Goal: Task Accomplishment & Management: Manage account settings

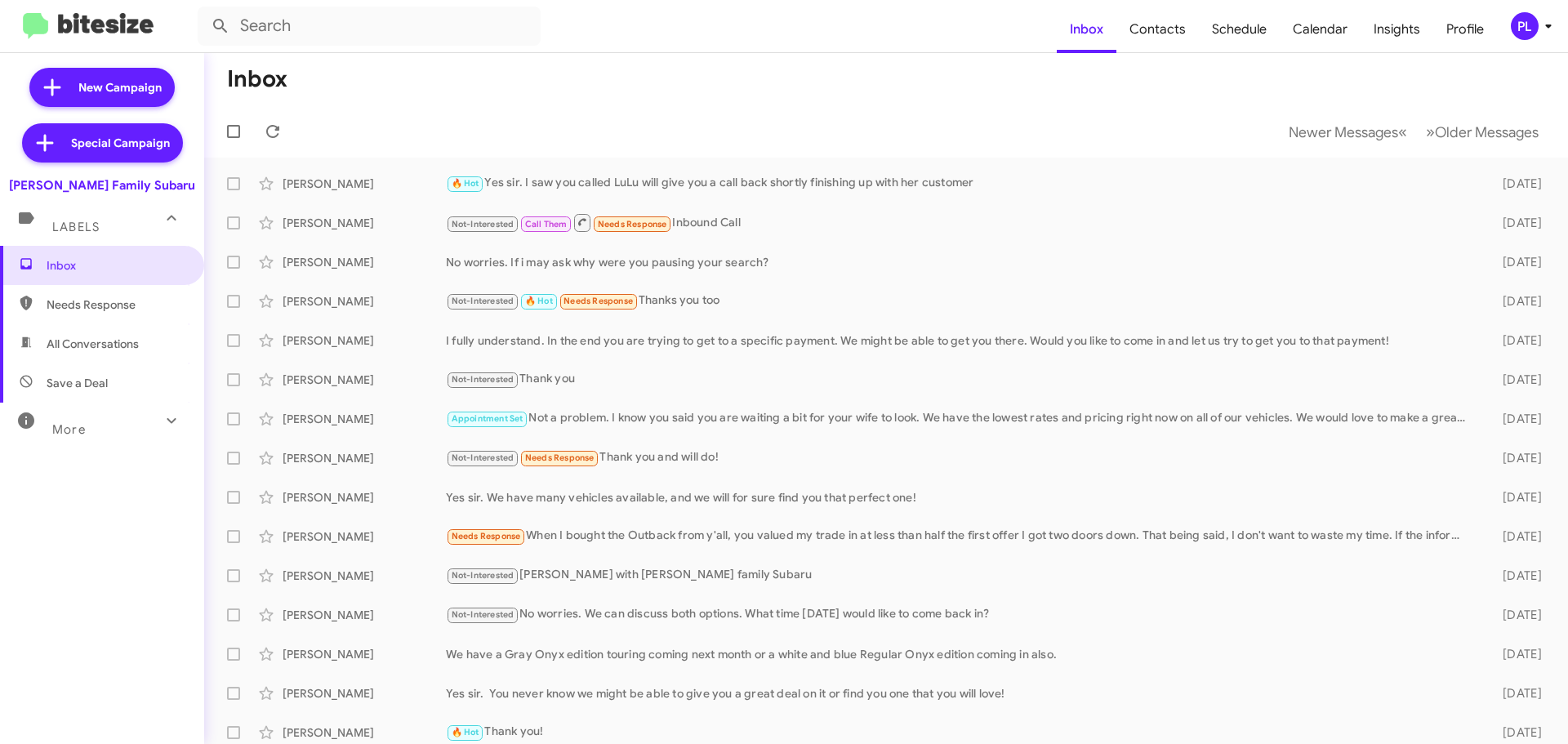
click at [1550, 28] on icon at bounding box center [1548, 26] width 20 height 20
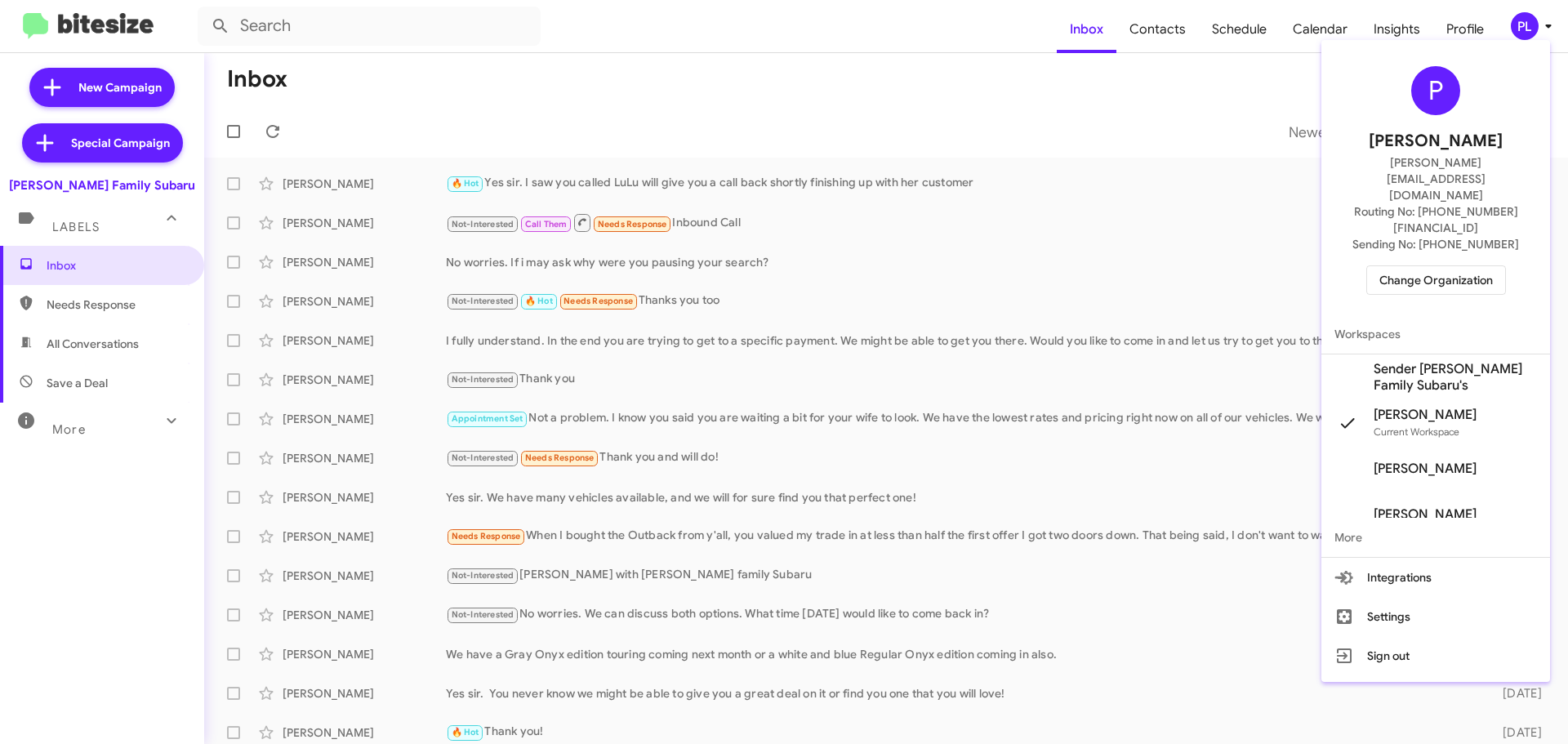
click at [1426, 266] on span "Change Organization" at bounding box center [1436, 279] width 114 height 28
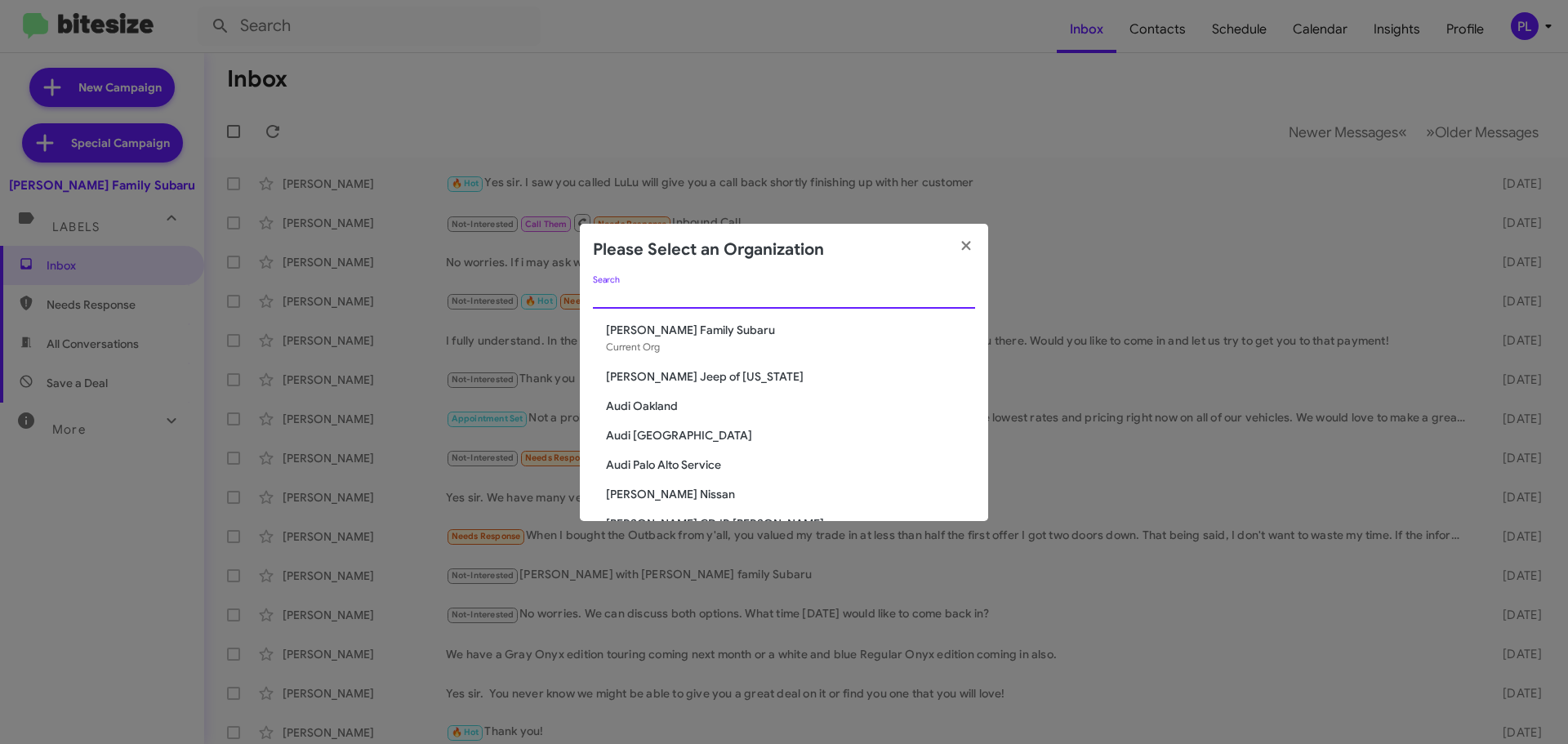
click at [633, 290] on input "Search" at bounding box center [784, 296] width 382 height 13
type input "a"
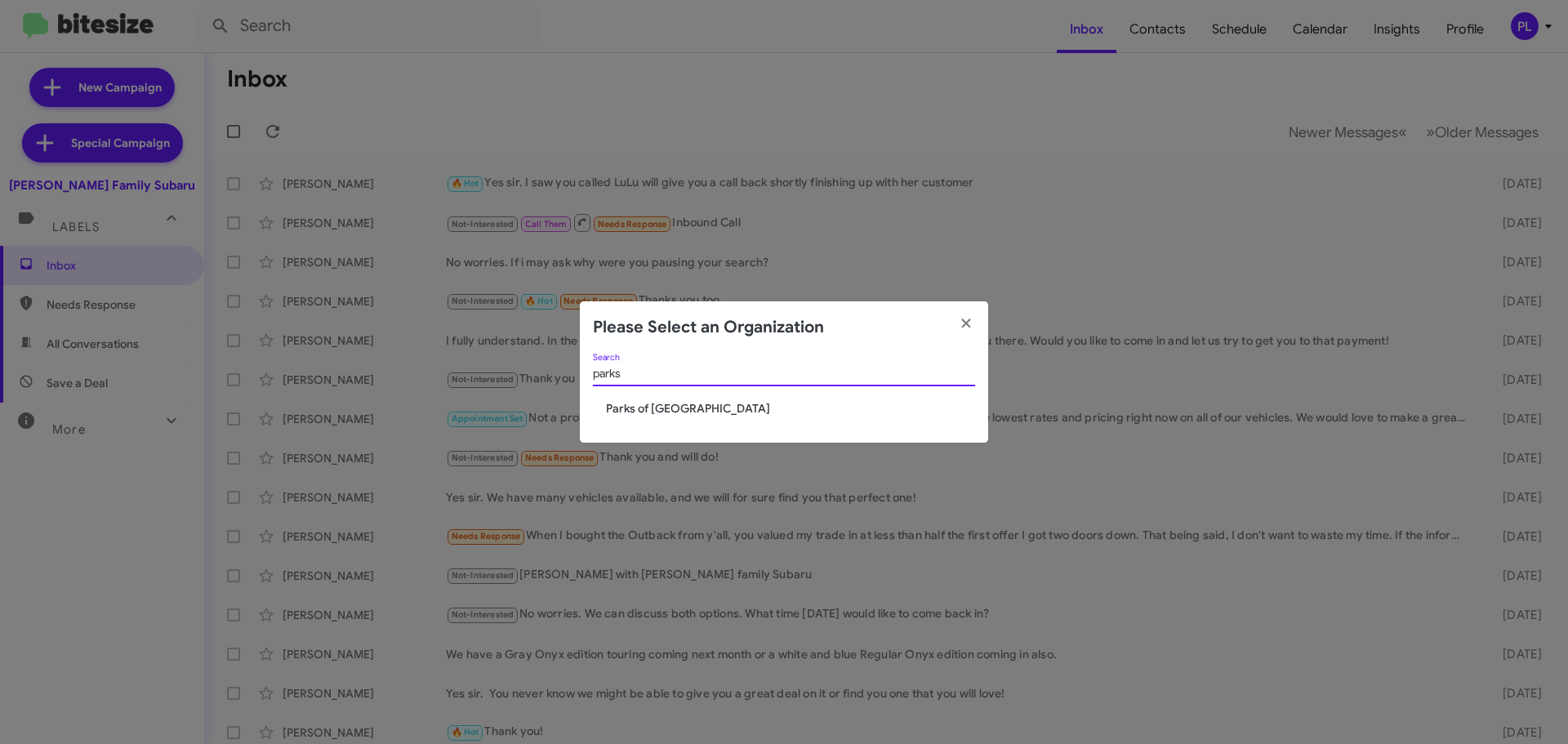
type input "parks"
click at [647, 403] on span "Parks of [GEOGRAPHIC_DATA]" at bounding box center [790, 408] width 369 height 16
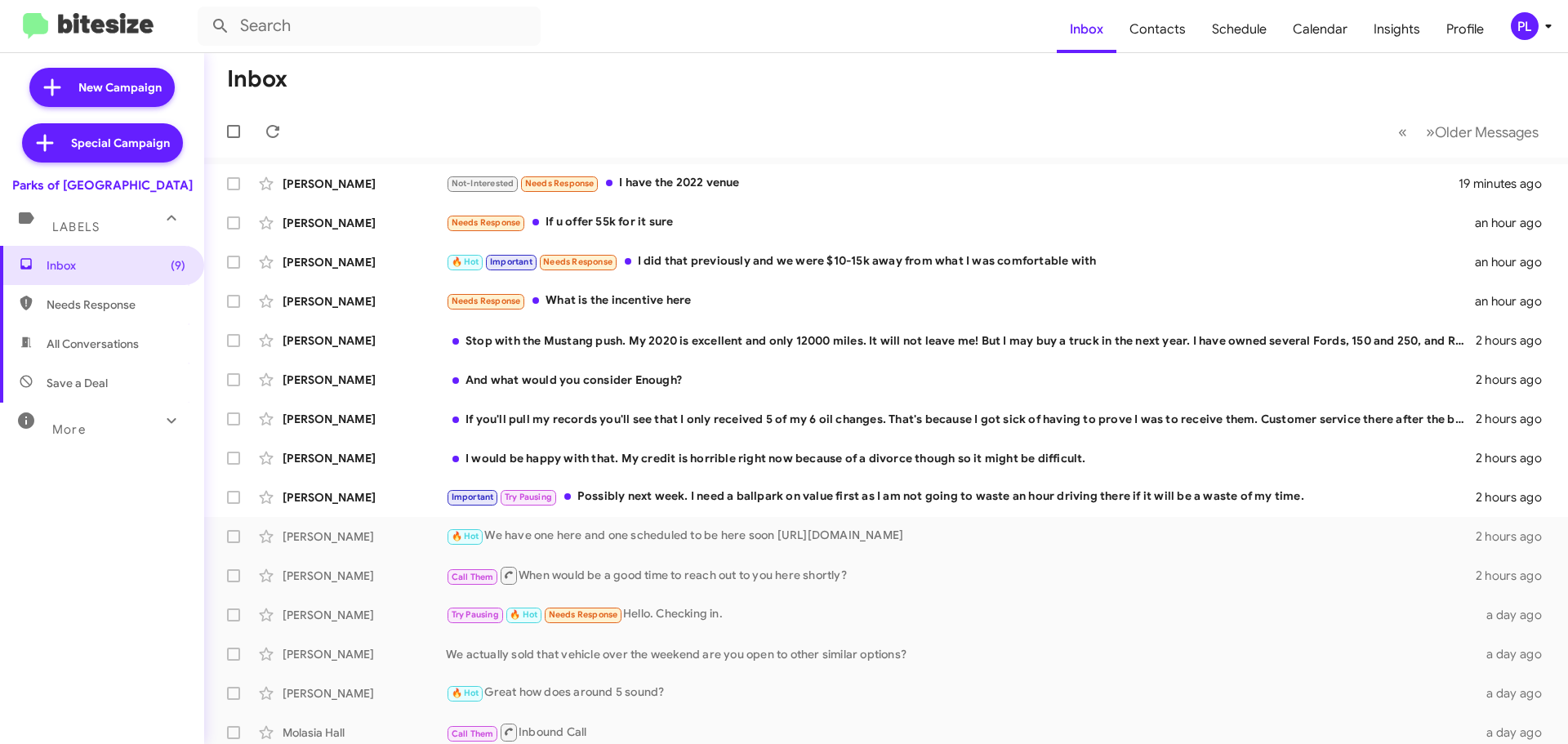
click at [1548, 28] on icon at bounding box center [1548, 26] width 20 height 20
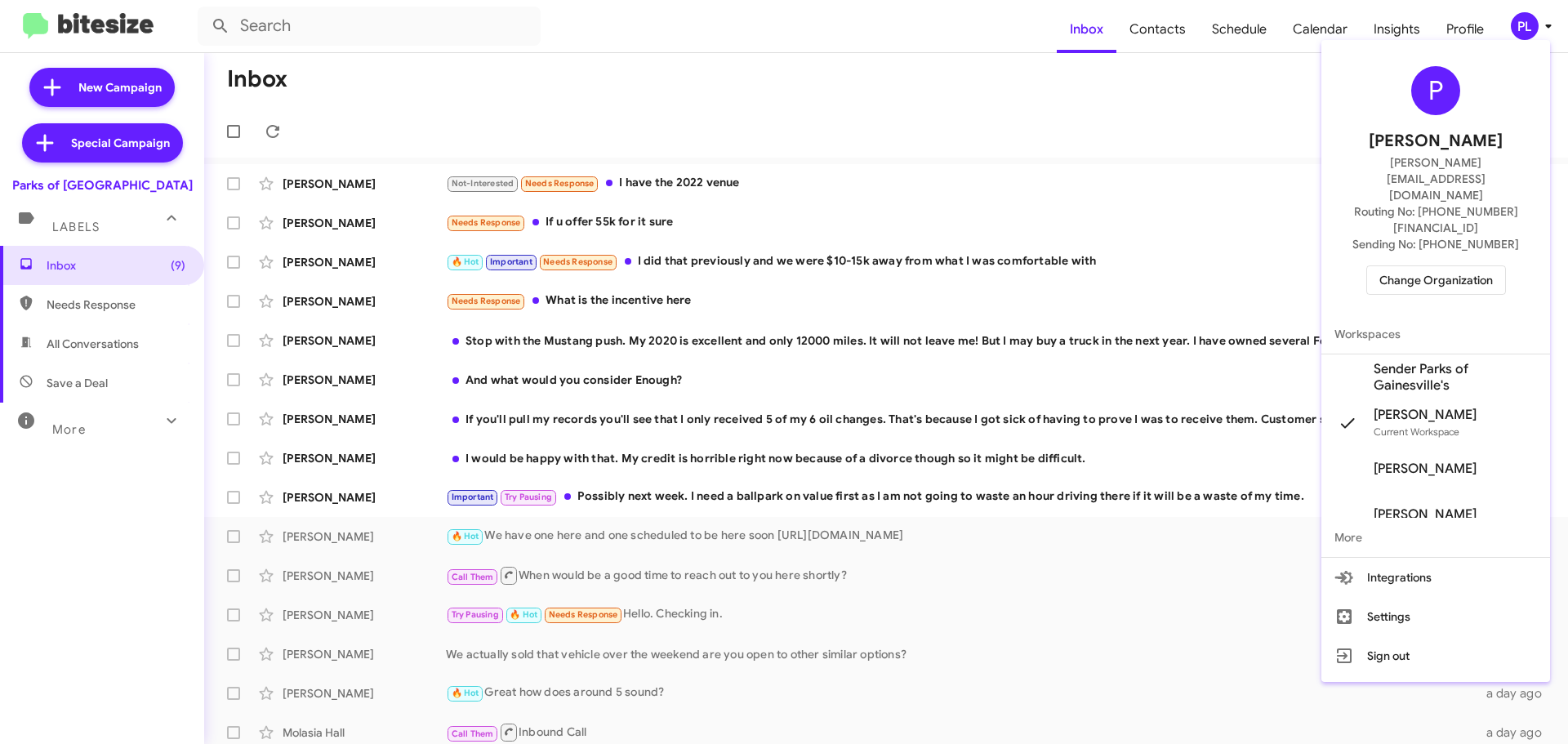
click at [1459, 266] on span "Change Organization" at bounding box center [1436, 279] width 114 height 28
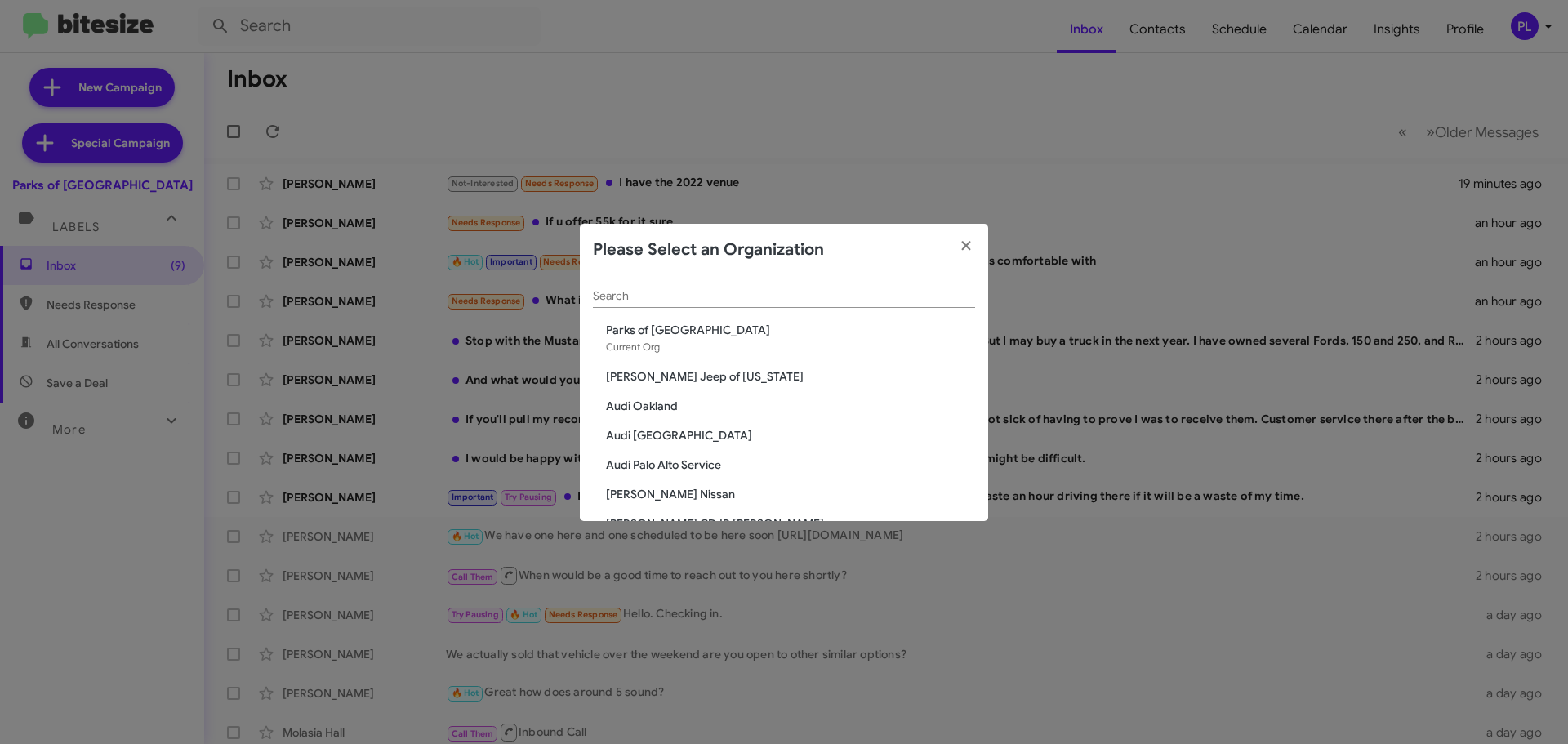
click at [687, 294] on input "Search" at bounding box center [784, 296] width 382 height 13
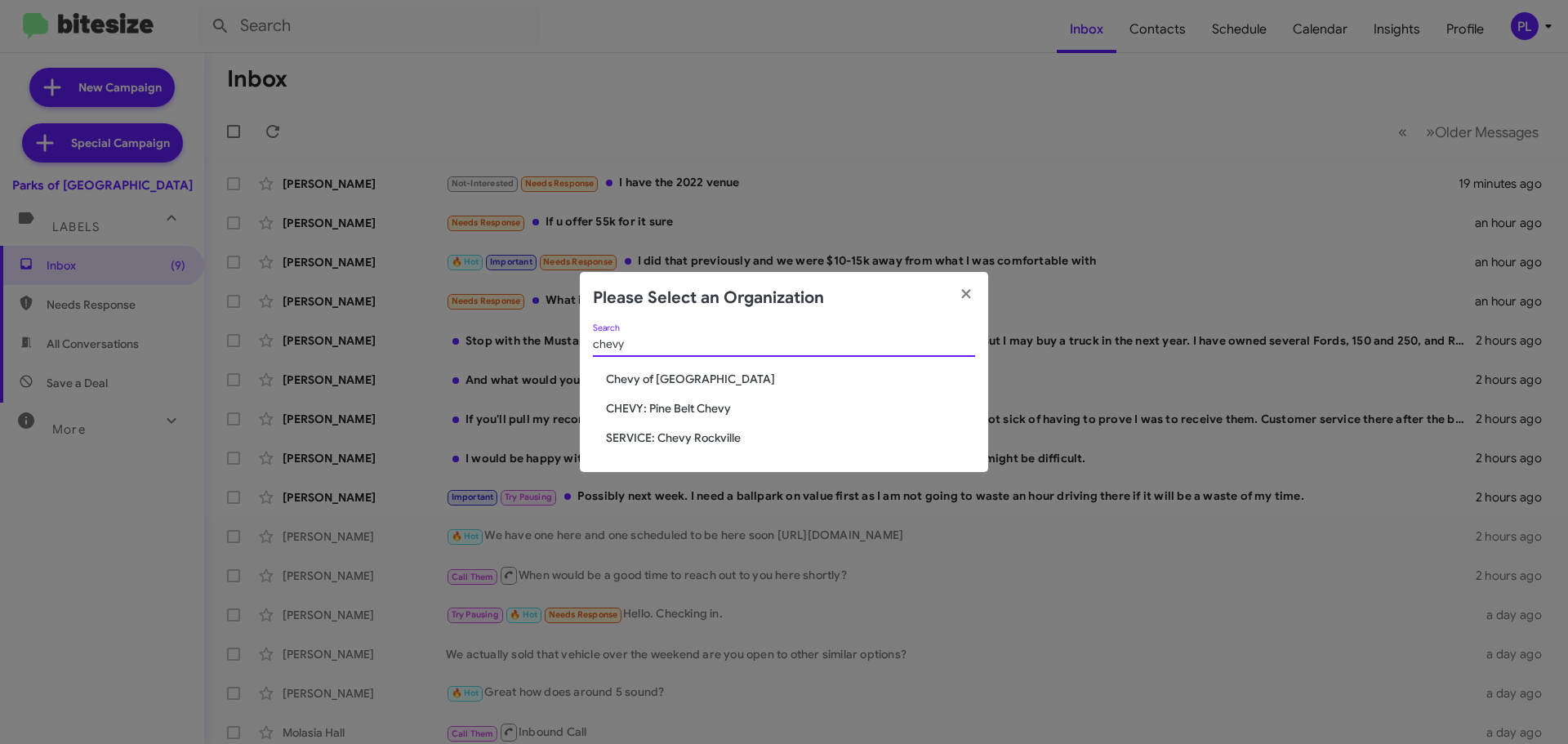
type input "chevy"
click at [688, 410] on span "CHEVY: Pine Belt Chevy" at bounding box center [790, 408] width 369 height 16
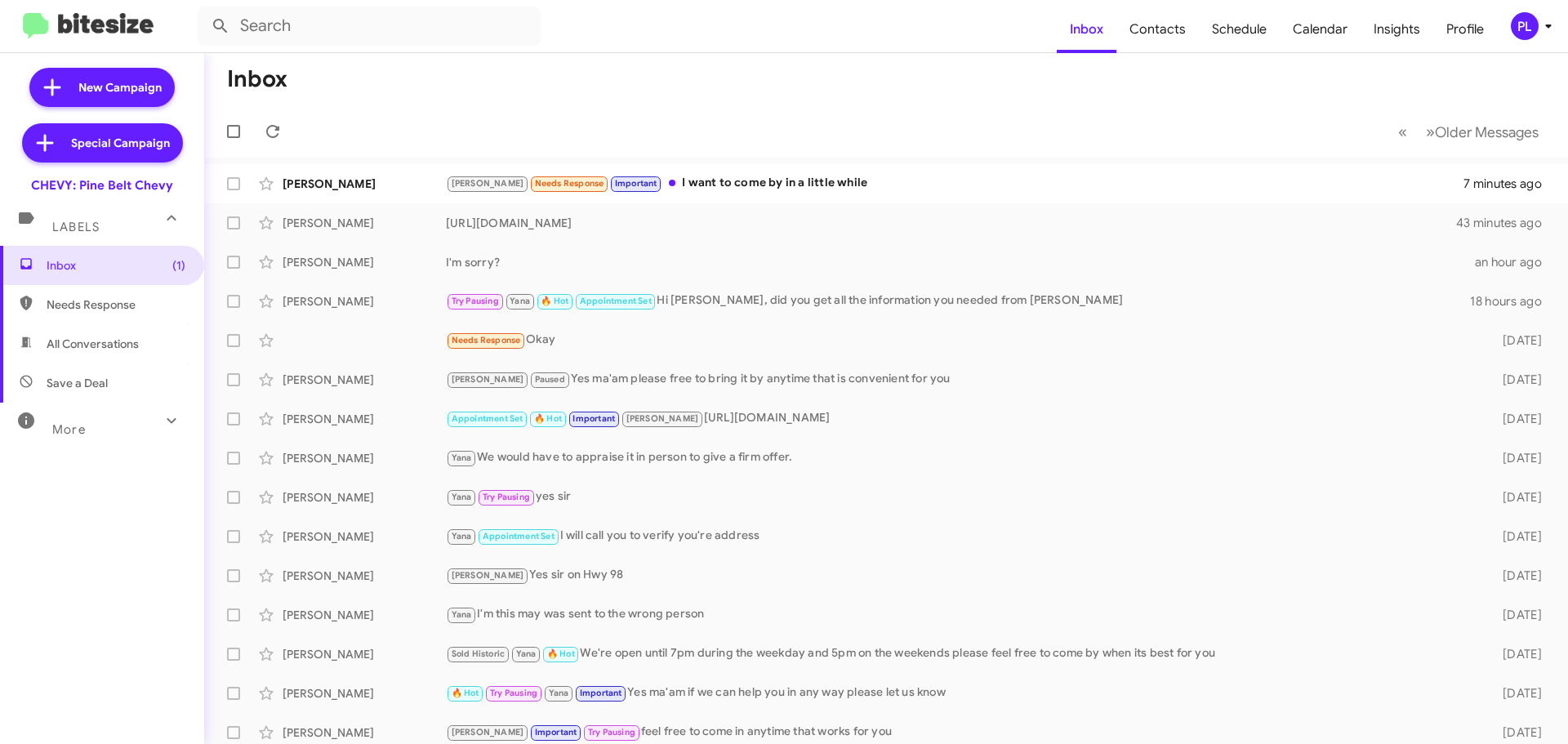
click at [1549, 29] on icon at bounding box center [1548, 26] width 20 height 20
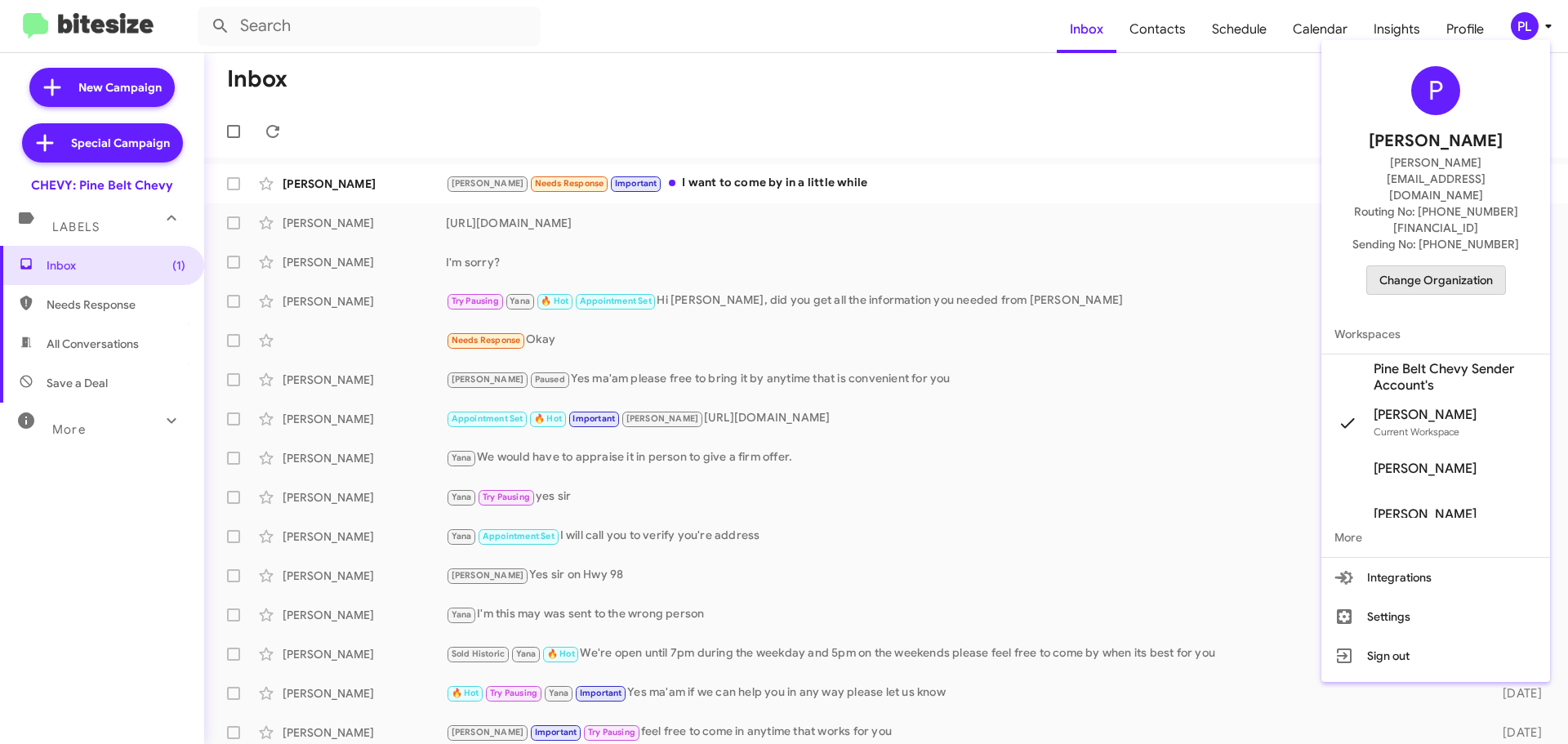
click at [1406, 266] on span "Change Organization" at bounding box center [1436, 279] width 114 height 28
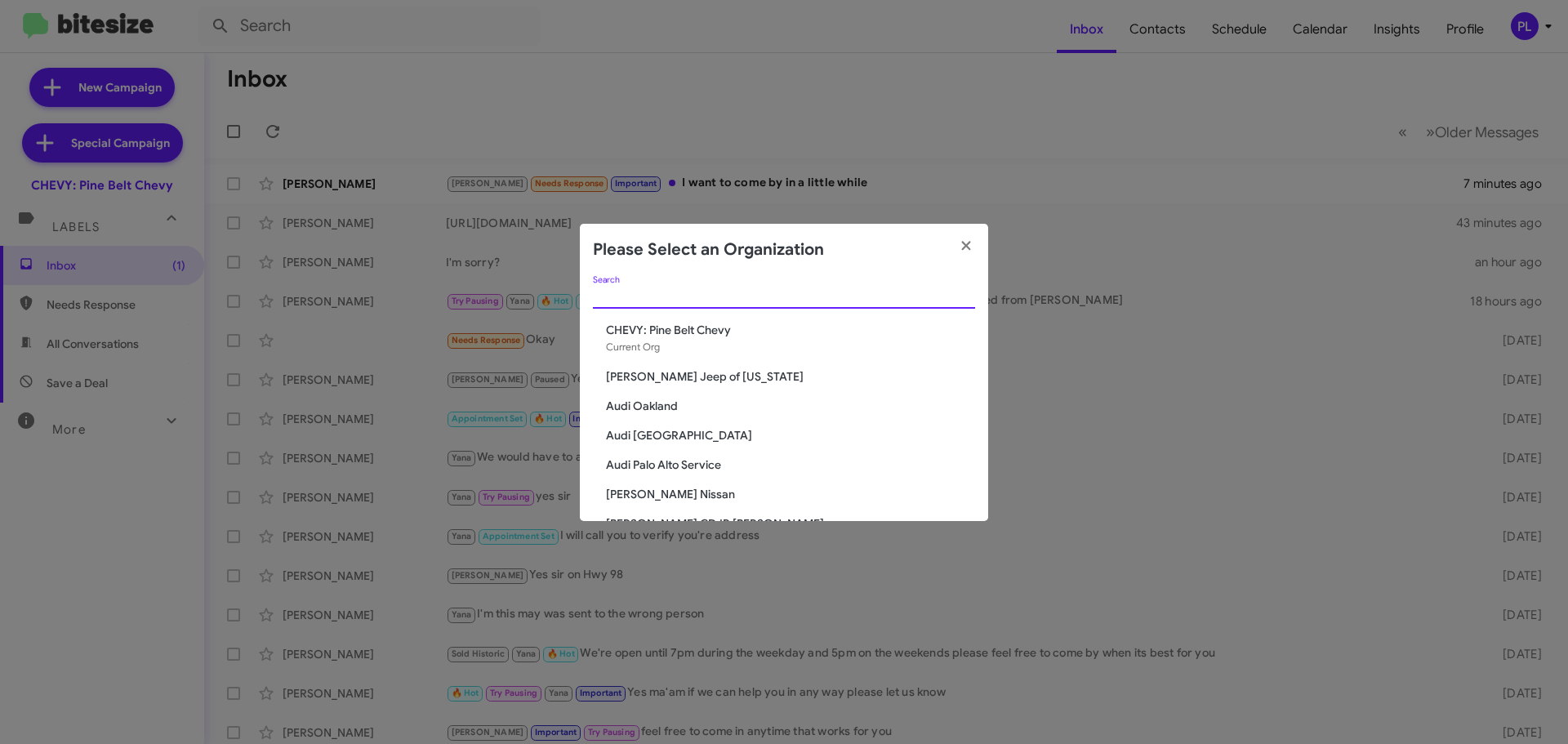
click at [840, 298] on input "Search" at bounding box center [784, 296] width 382 height 13
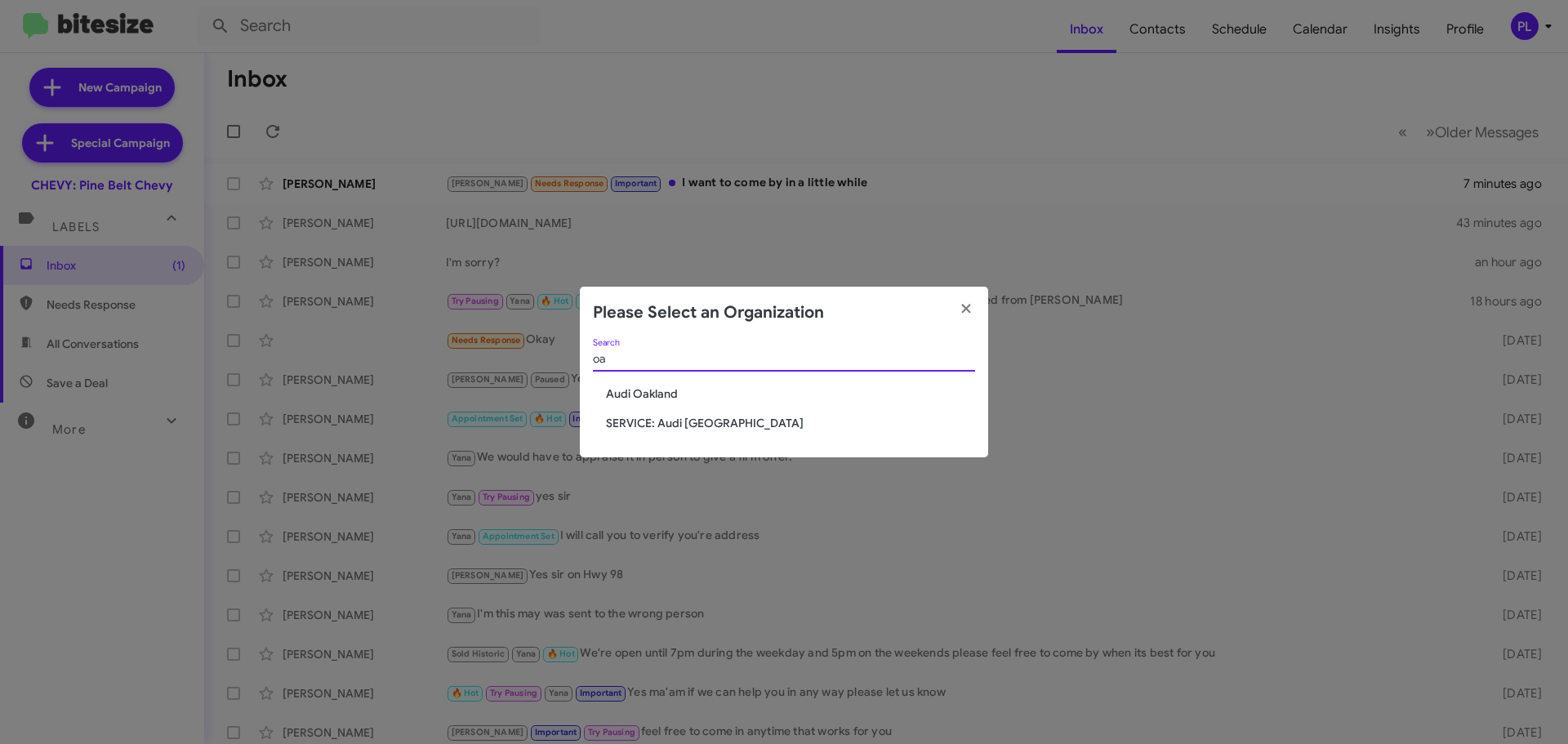
type input "o"
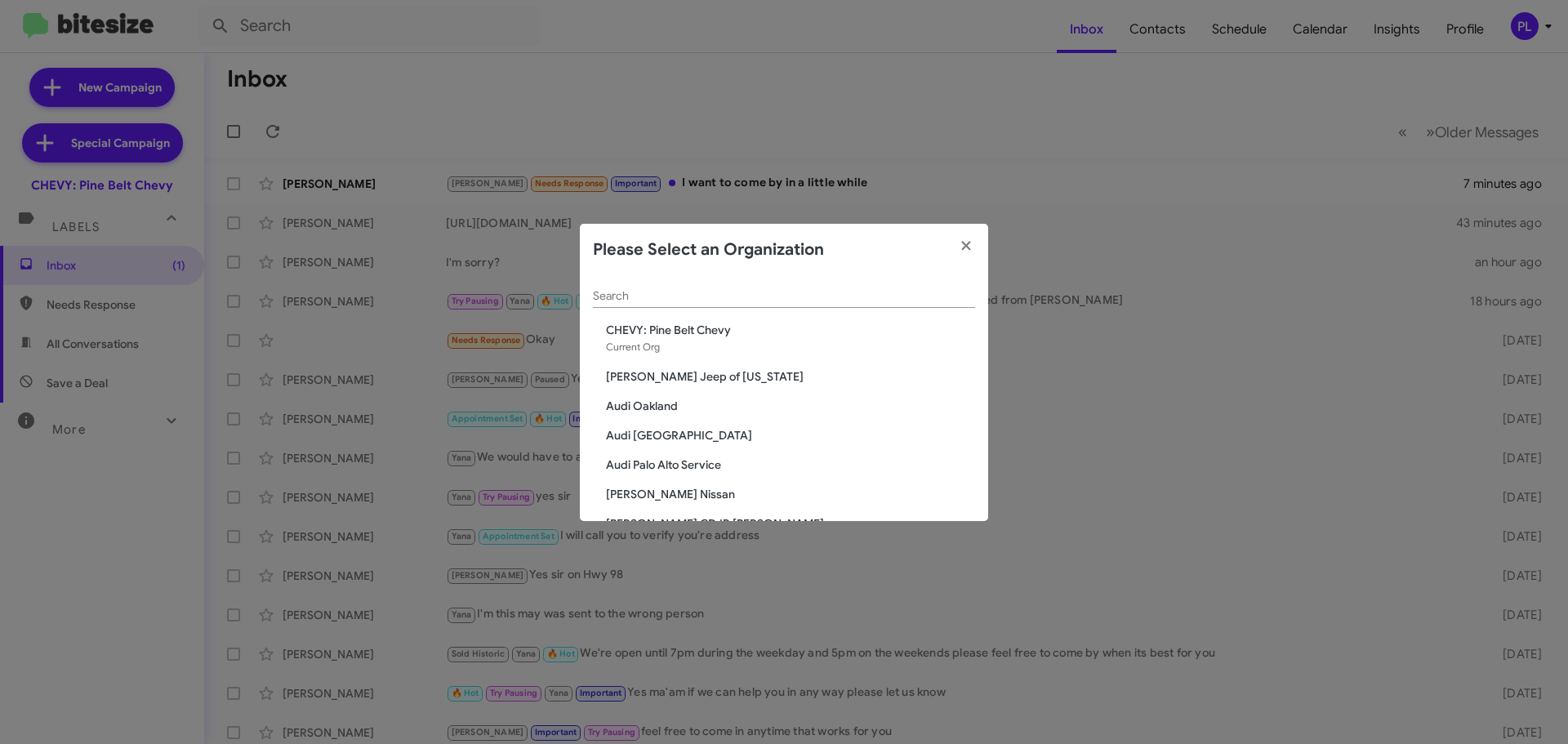
click at [639, 406] on span "Audi Oakland" at bounding box center [790, 405] width 369 height 16
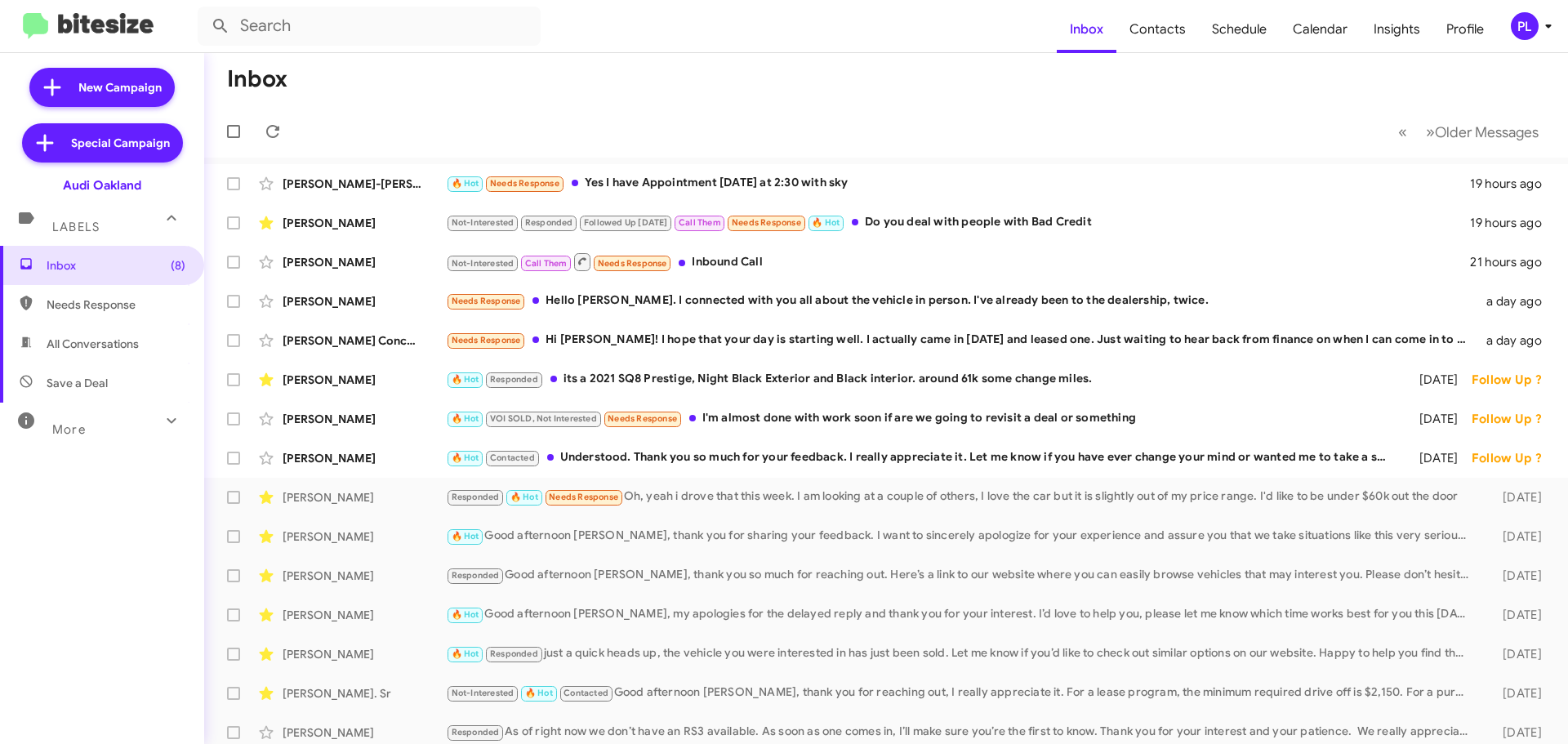
click at [1252, 29] on icon at bounding box center [1548, 26] width 20 height 20
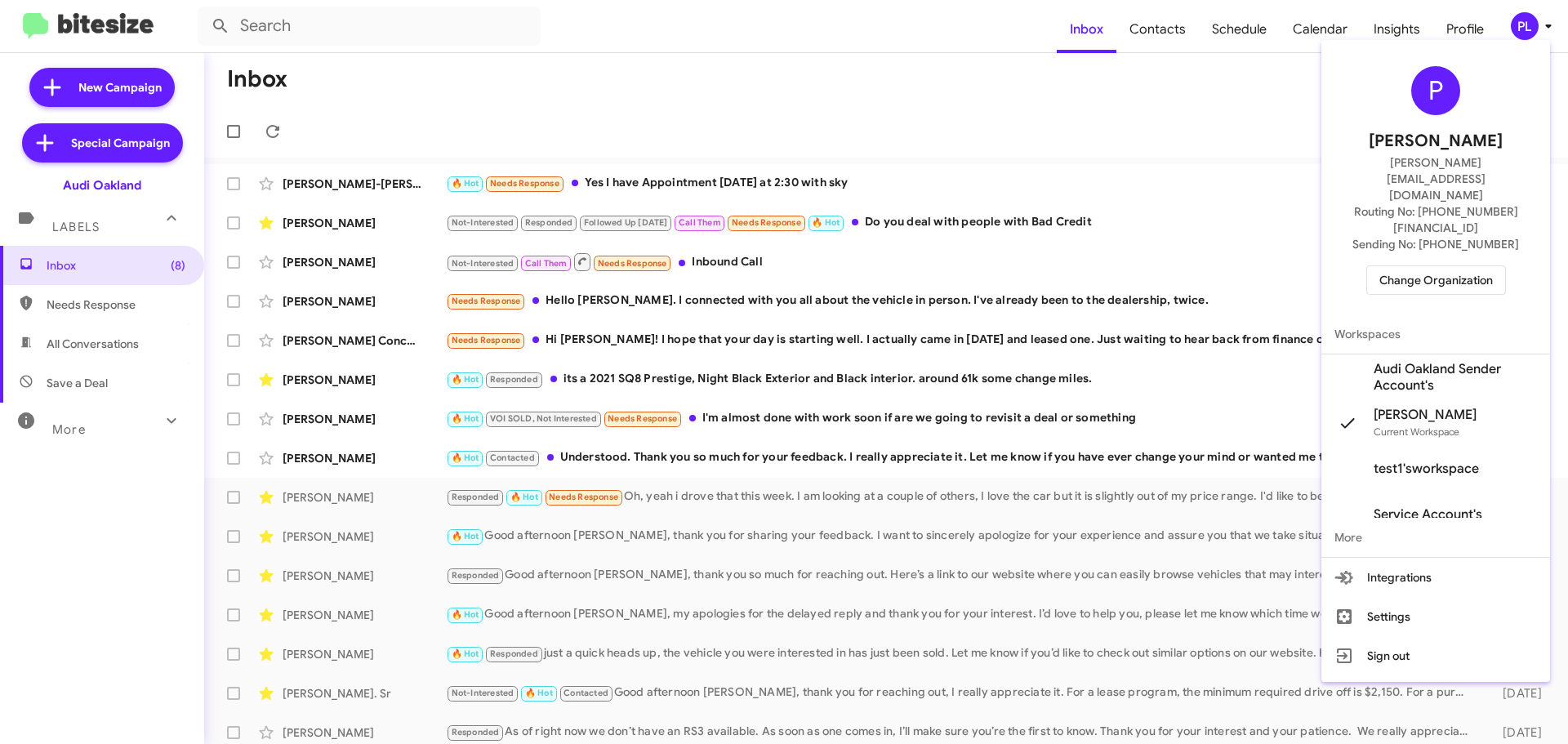
click at [1252, 266] on span "Change Organization" at bounding box center [1436, 279] width 114 height 28
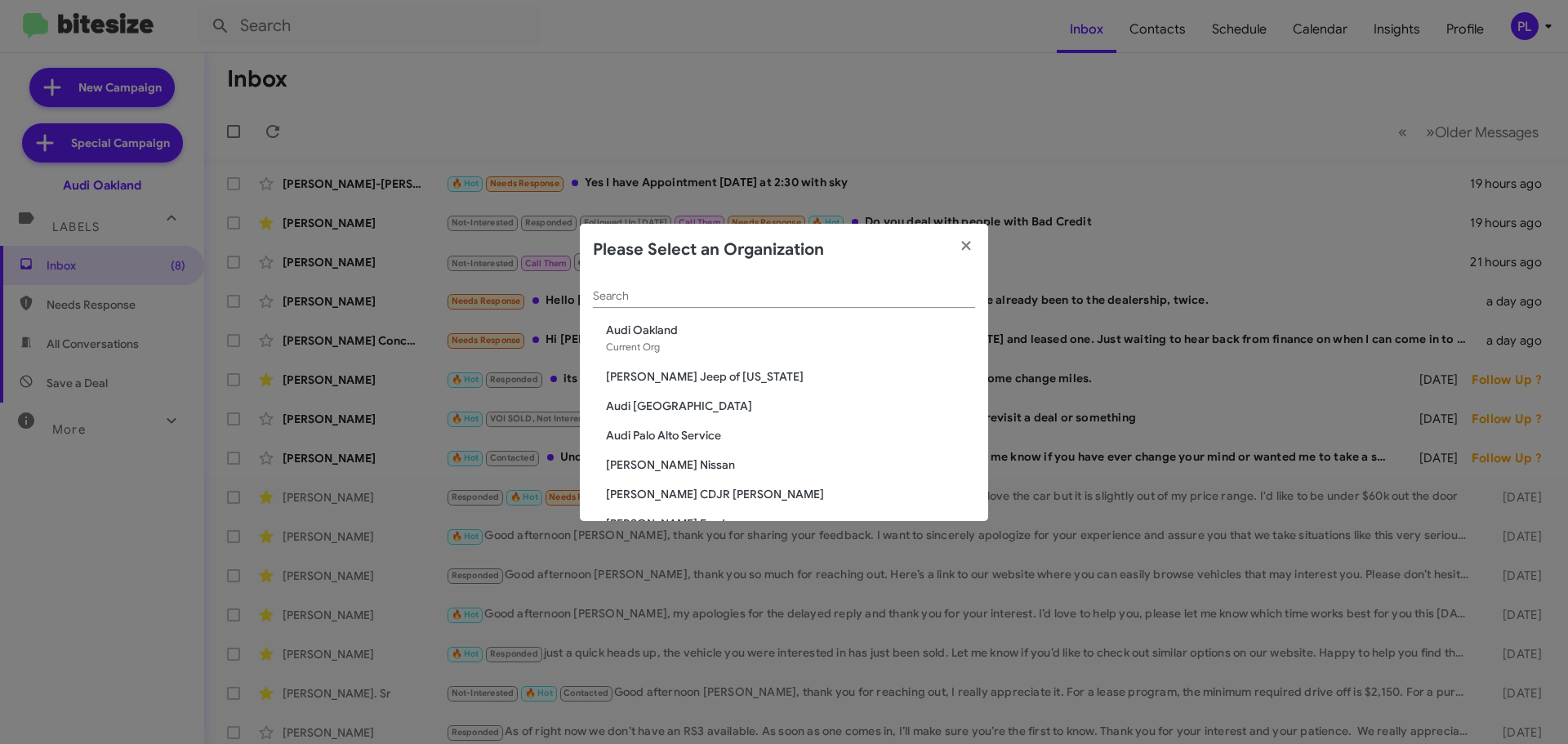
click at [722, 291] on input "Search" at bounding box center [784, 296] width 382 height 13
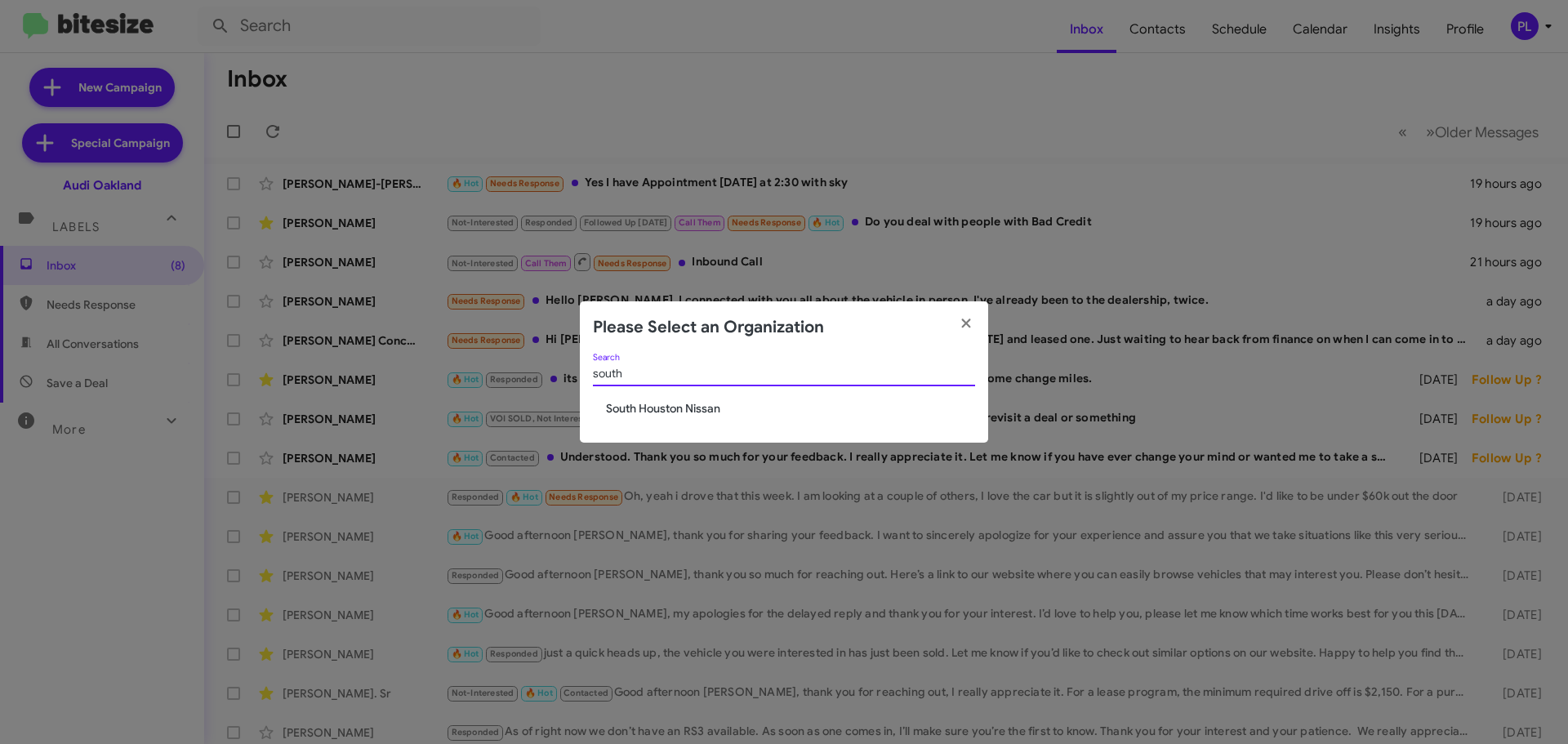
type input "south"
click at [702, 404] on span "South Houston Nissan" at bounding box center [790, 408] width 369 height 16
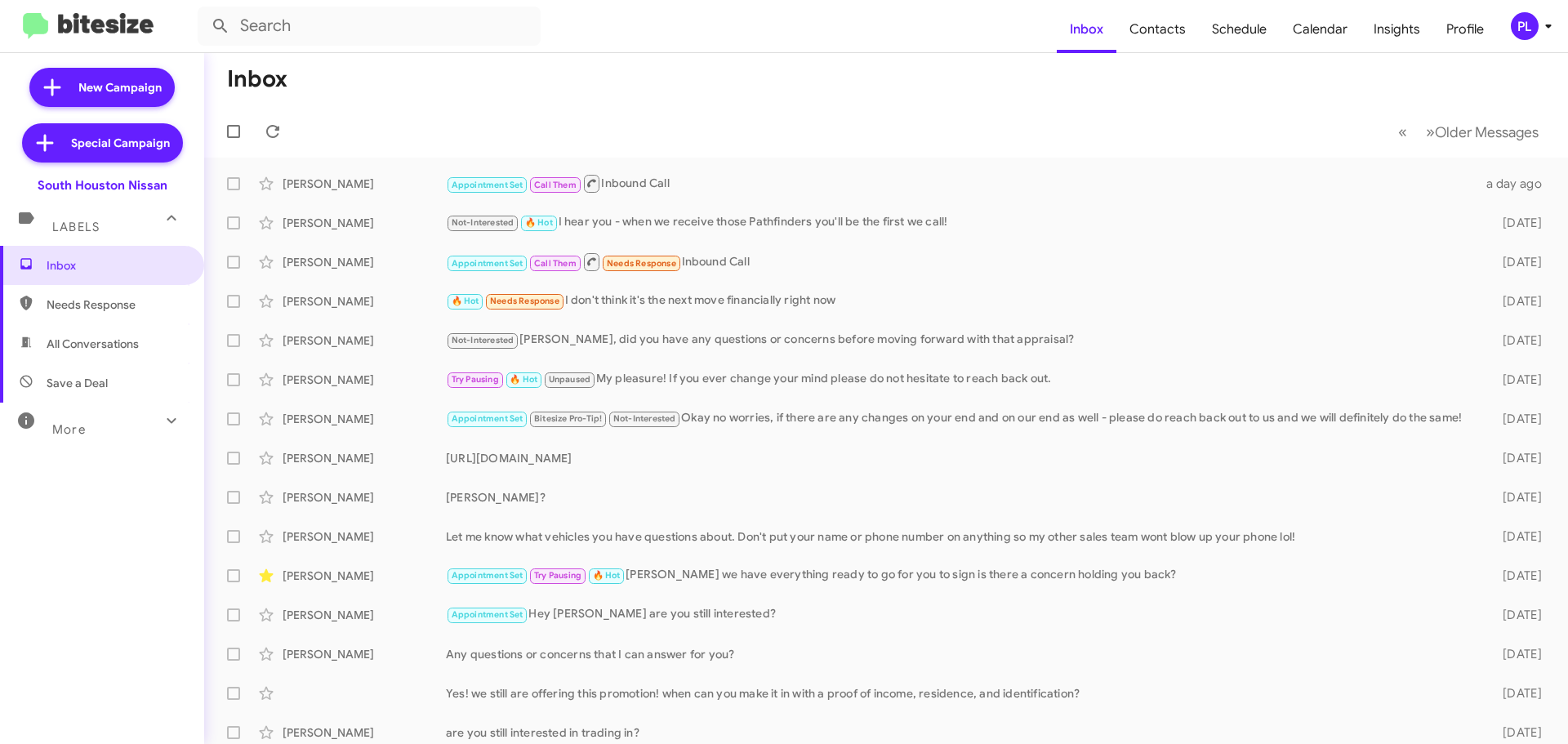
click at [1540, 28] on icon at bounding box center [1548, 26] width 20 height 20
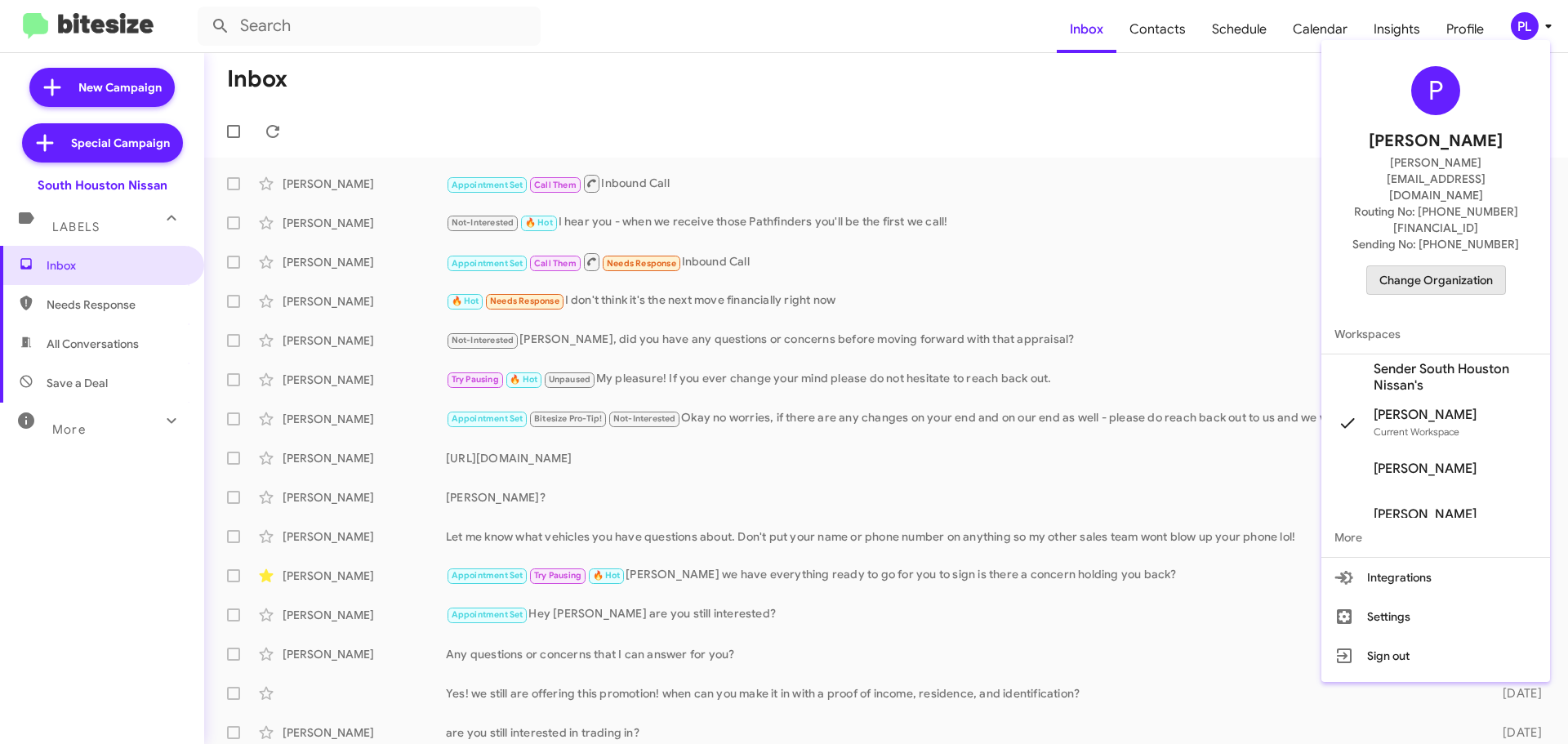
click at [1466, 266] on span "Change Organization" at bounding box center [1436, 279] width 114 height 28
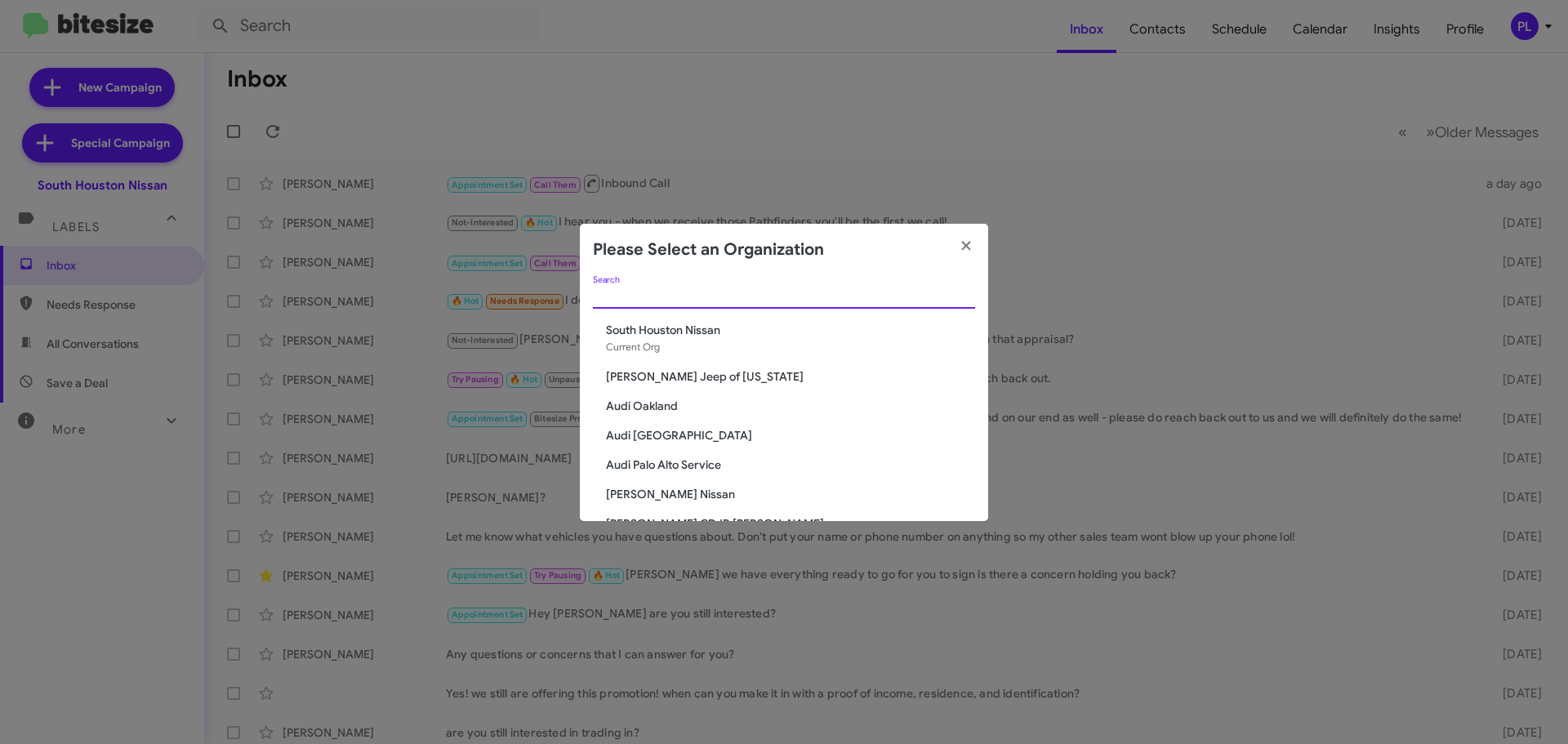
click at [744, 291] on input "Search" at bounding box center [784, 296] width 382 height 13
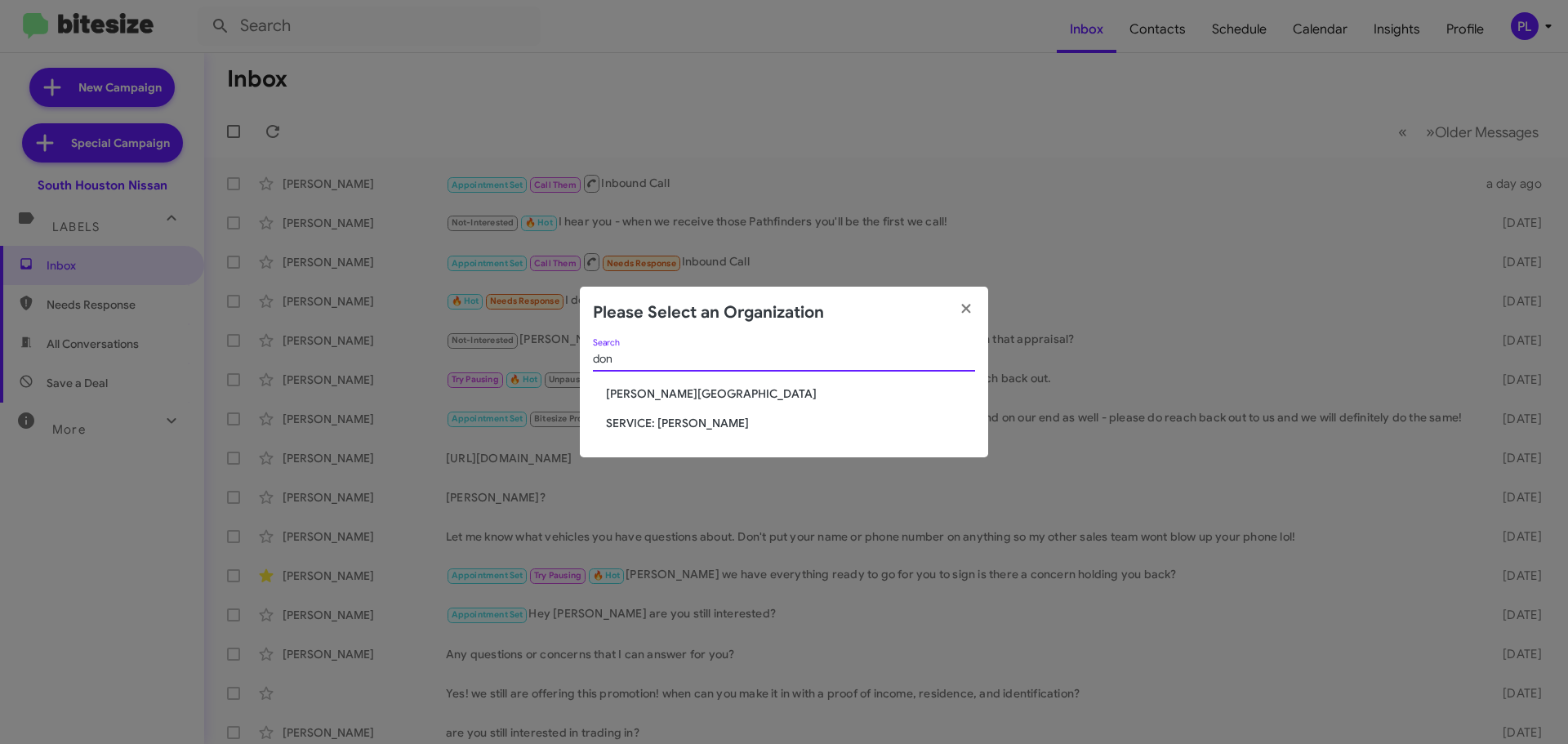
type input "don"
click at [698, 425] on span "SERVICE: [PERSON_NAME]" at bounding box center [790, 423] width 369 height 16
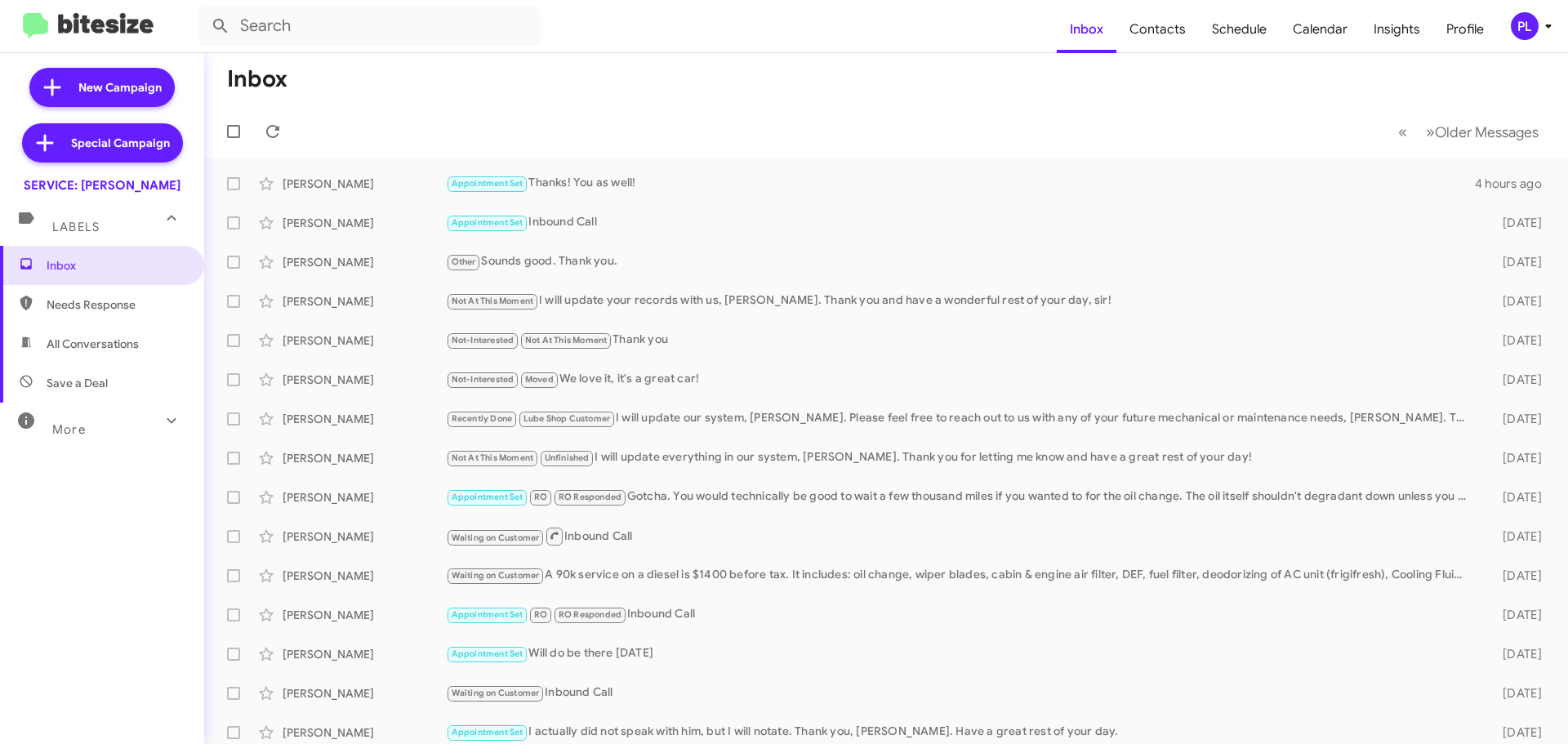
click at [75, 431] on span "More" at bounding box center [69, 429] width 34 height 15
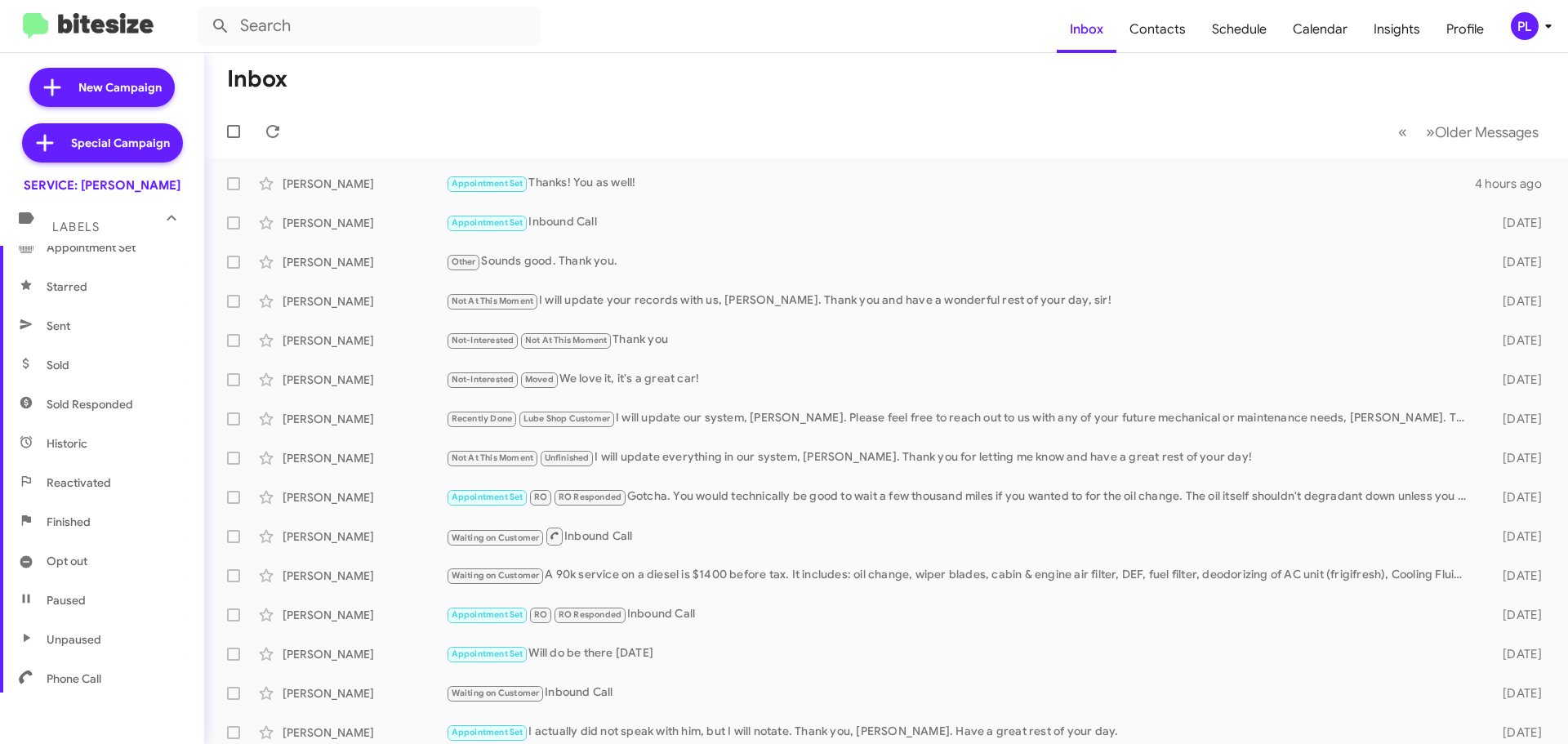
scroll to position [324, 0]
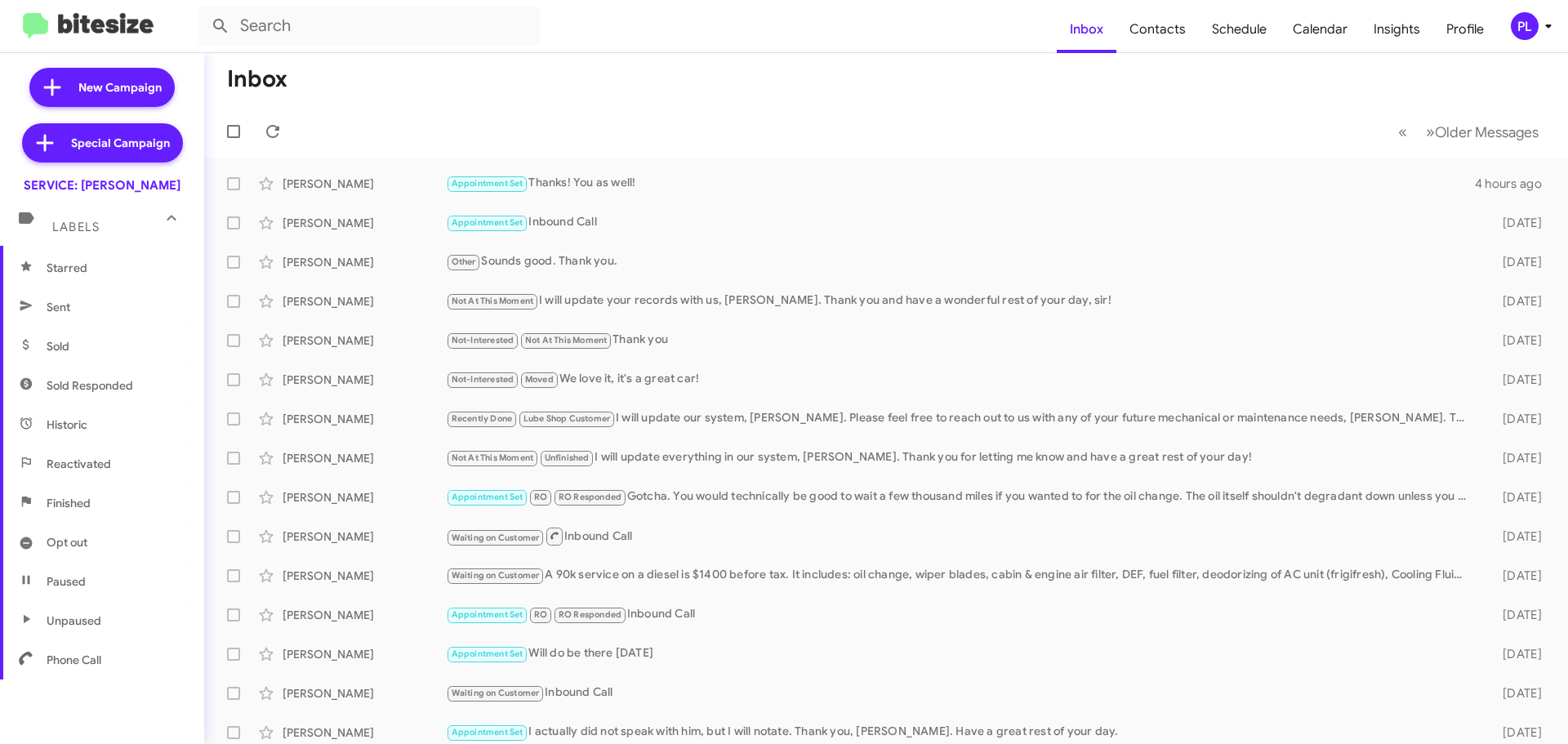
click at [107, 385] on span "Sold Responded" at bounding box center [89, 385] width 86 height 16
type input "in:sold-verified"
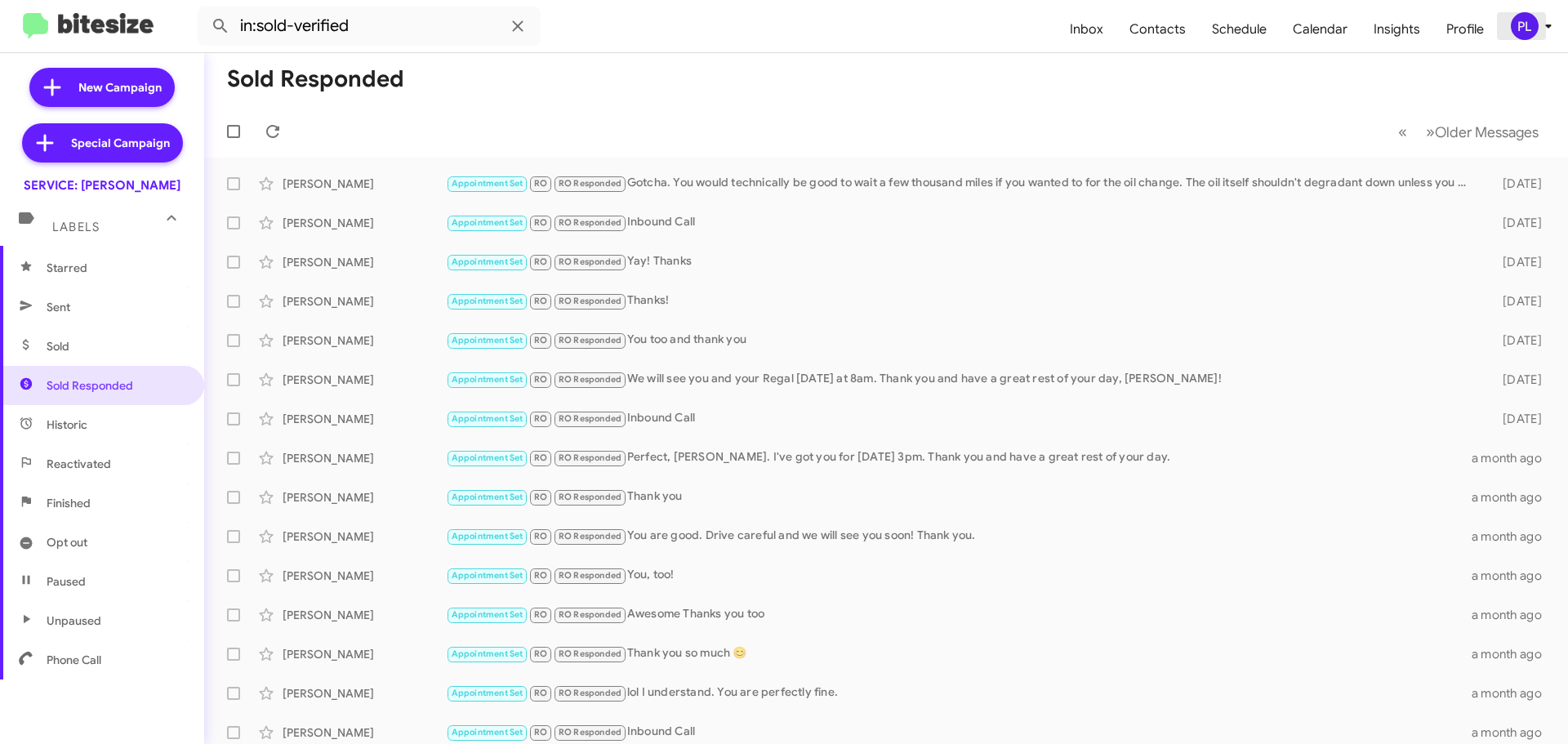
click at [1545, 20] on icon at bounding box center [1548, 26] width 20 height 20
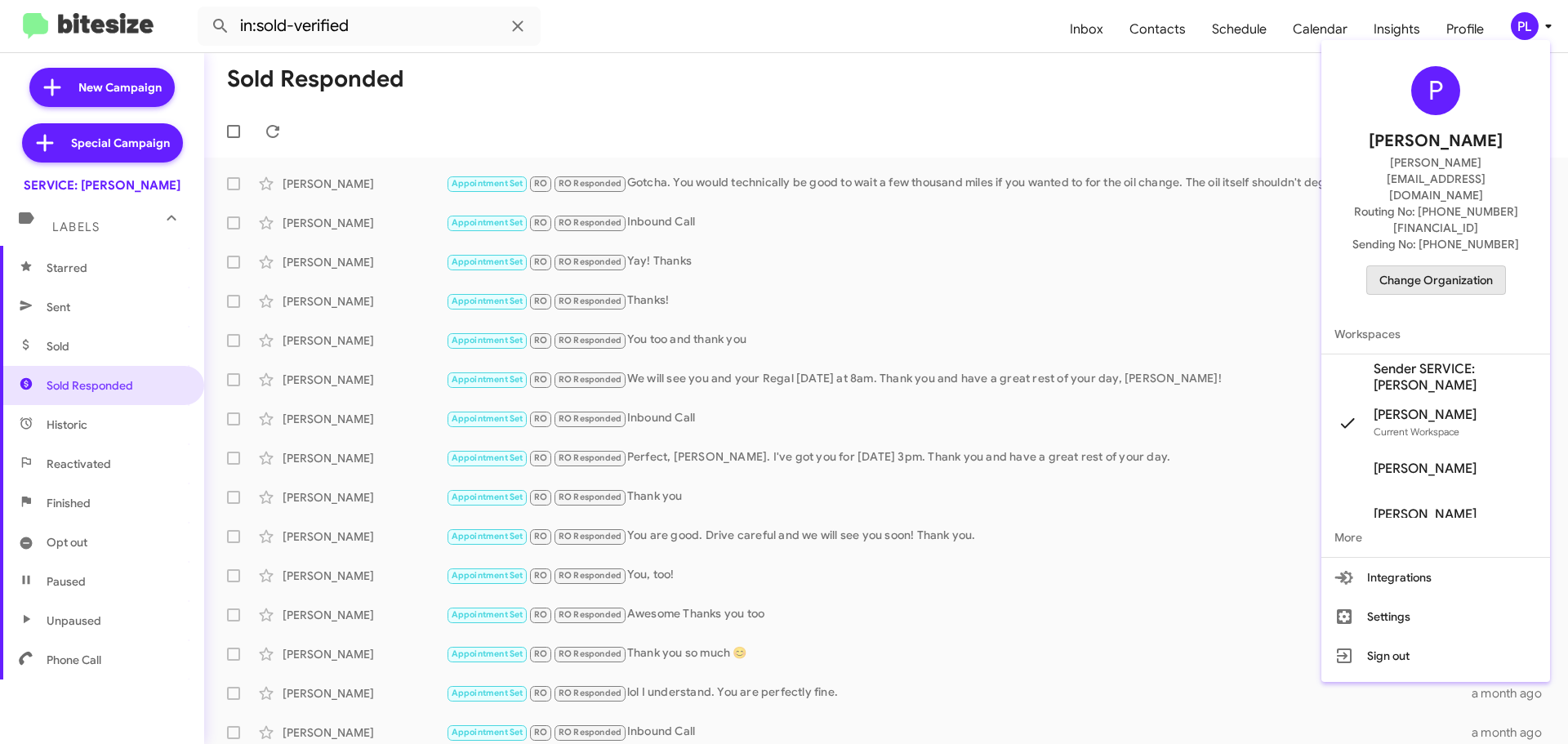
click at [1489, 266] on span "Change Organization" at bounding box center [1436, 279] width 114 height 28
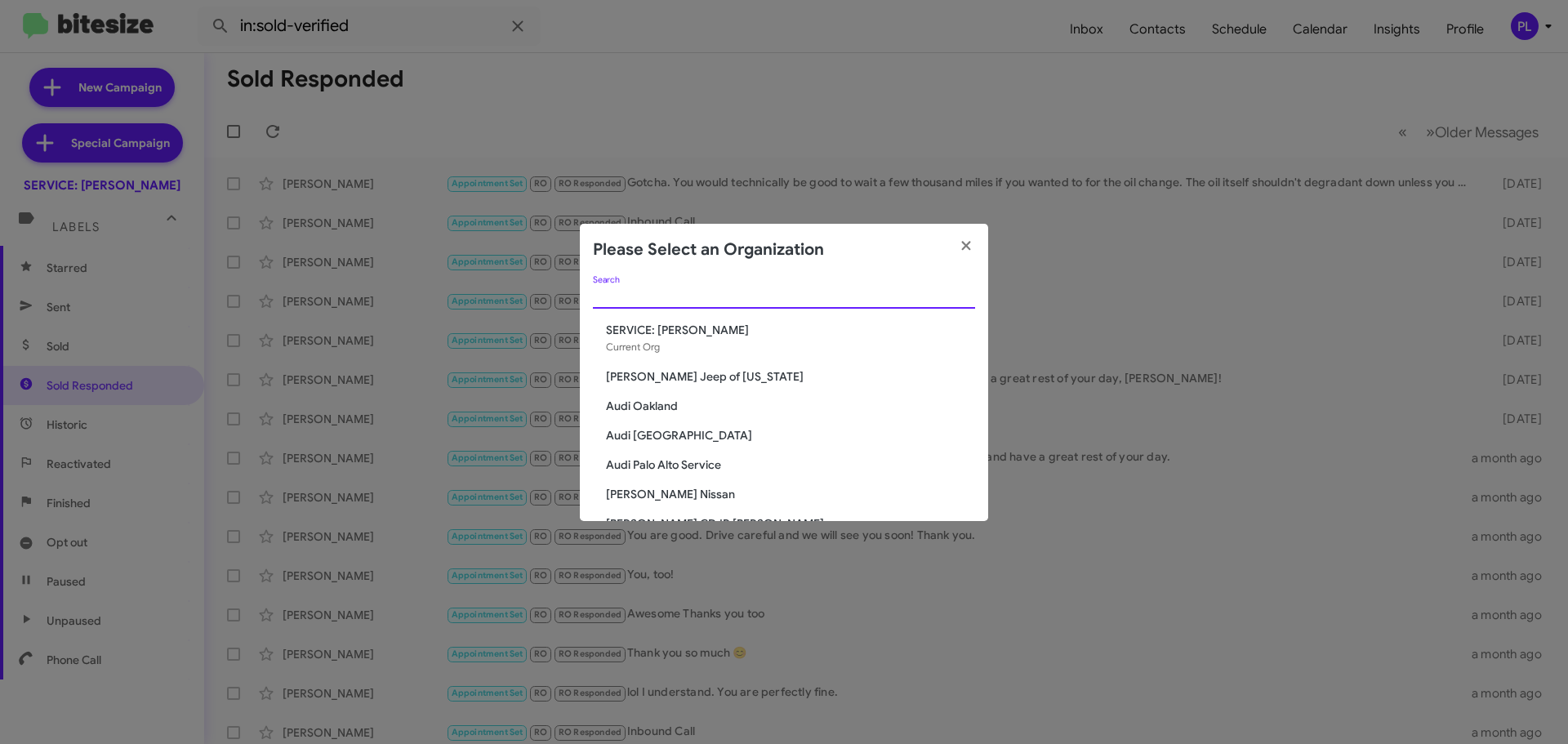
click at [765, 295] on input "Search" at bounding box center [784, 296] width 382 height 13
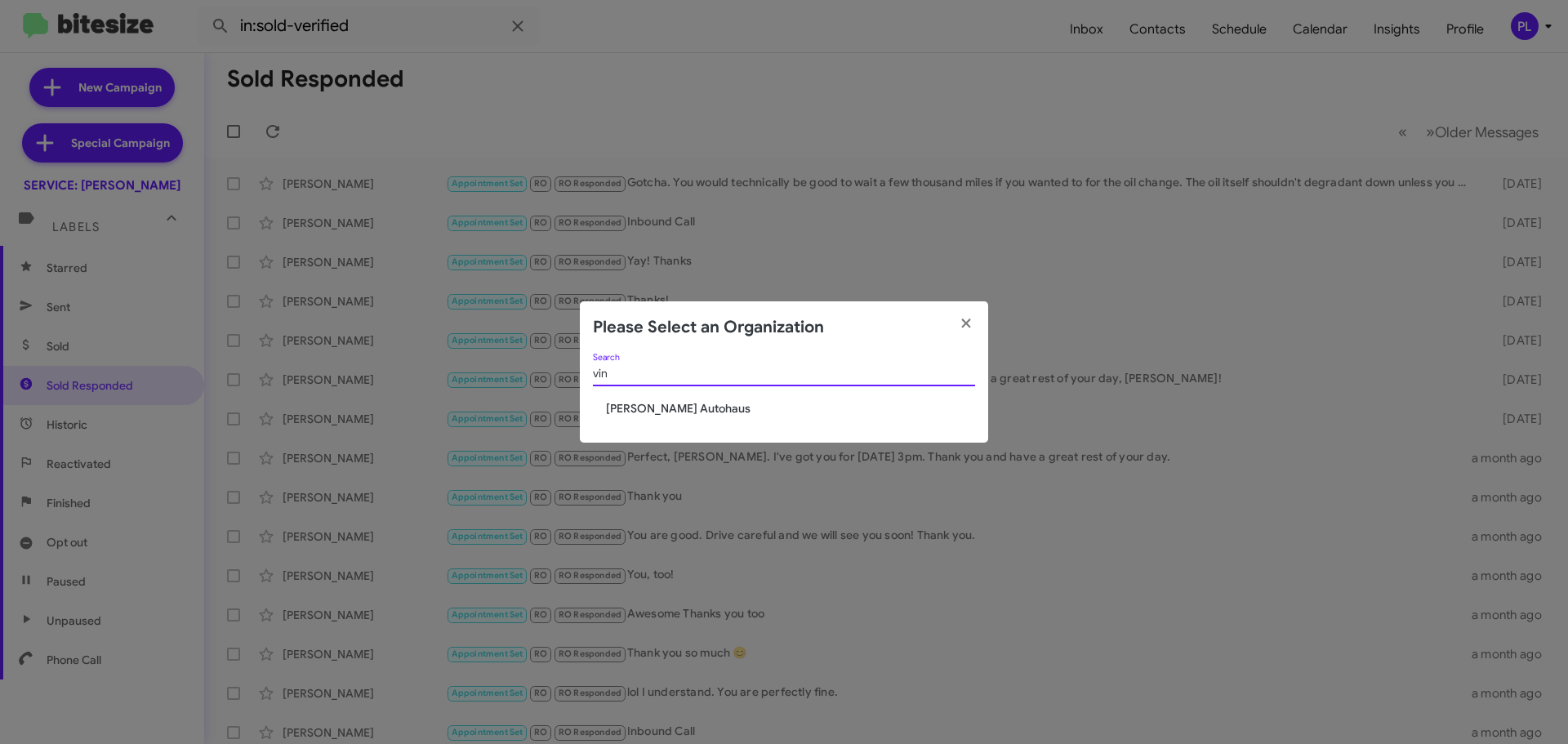
type input "vin"
click at [700, 411] on span "[PERSON_NAME] Autohaus" at bounding box center [790, 408] width 369 height 16
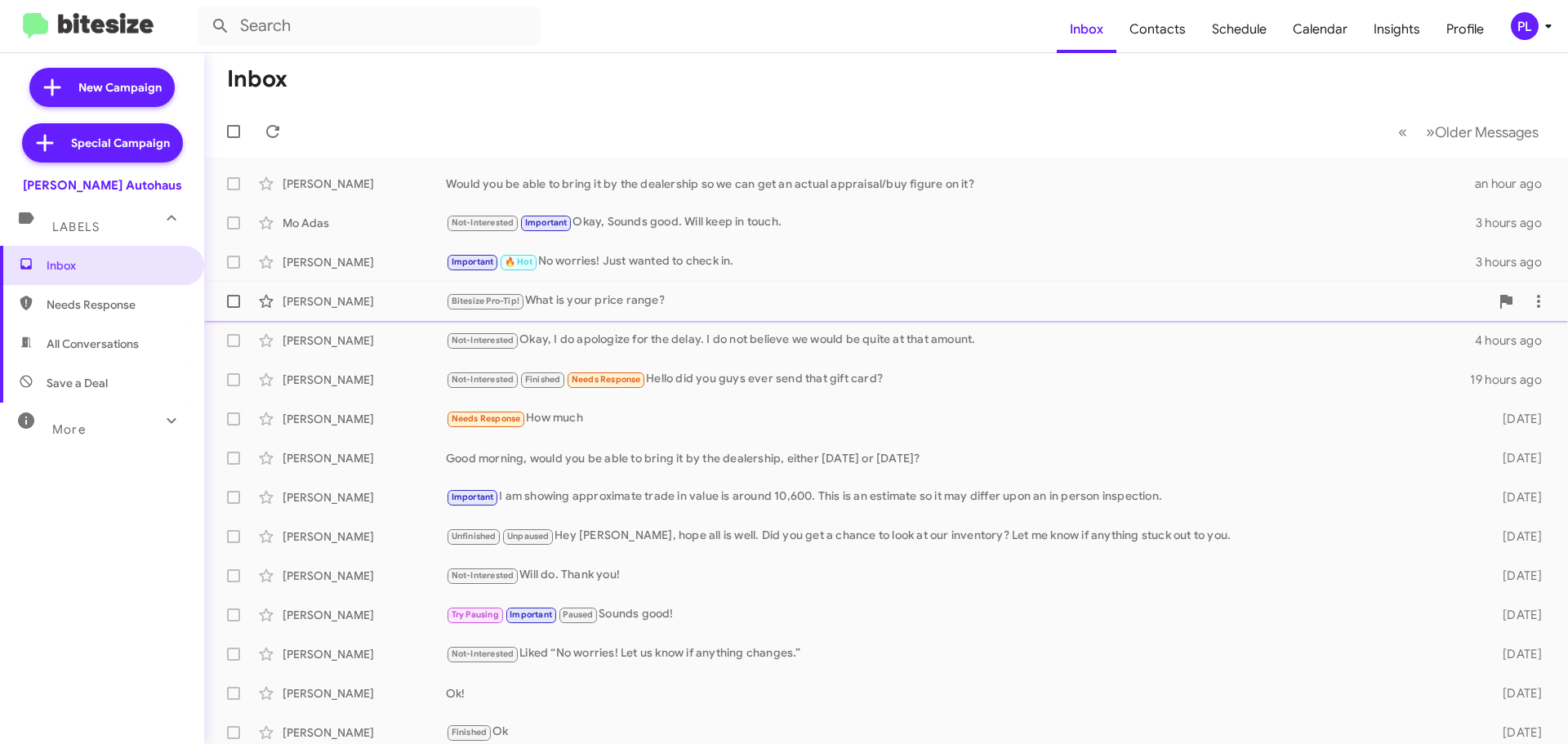
click at [720, 292] on div "Bitesize Pro-Tip! What is your price range?" at bounding box center [968, 300] width 1044 height 19
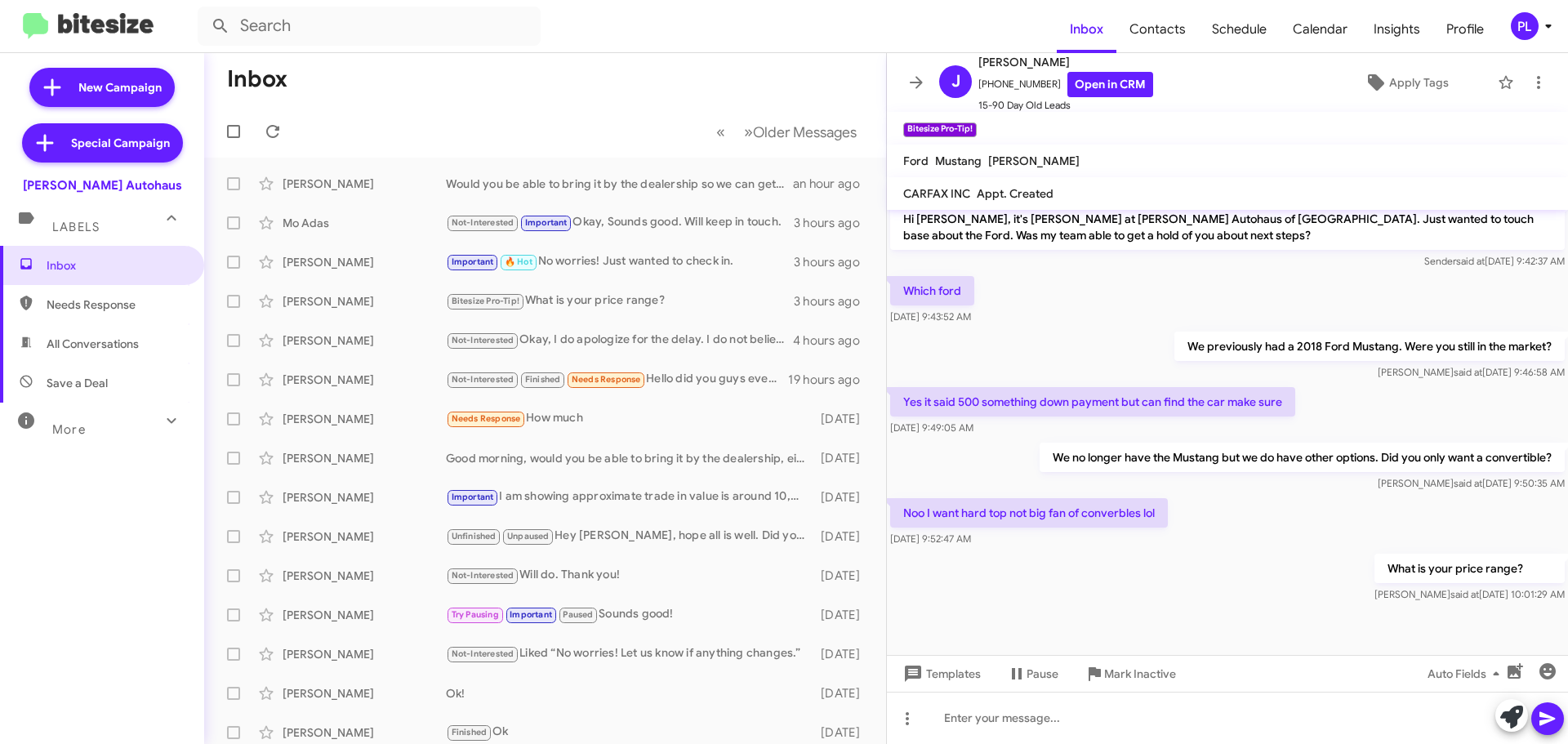
scroll to position [326, 0]
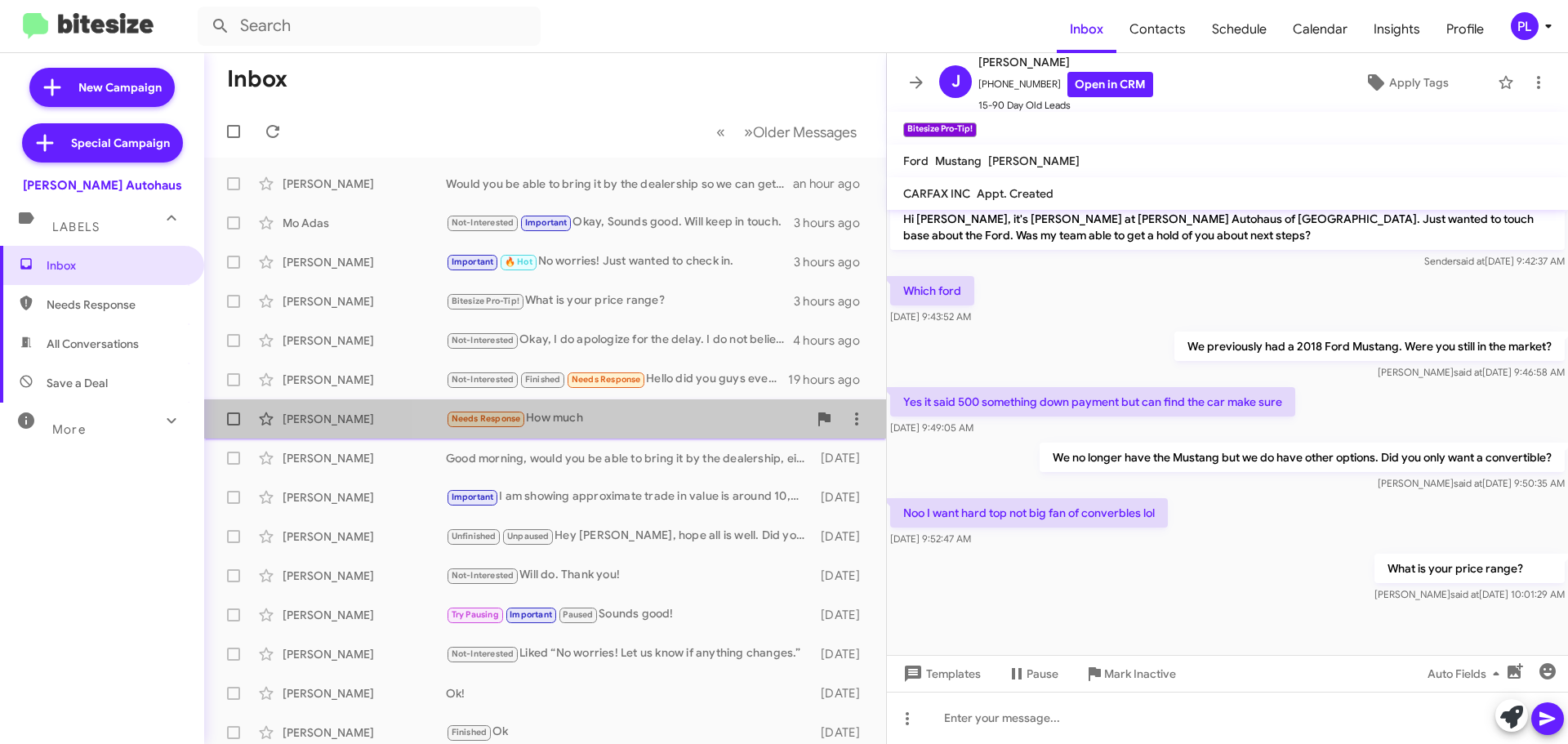
click at [688, 423] on div "Needs Response How much" at bounding box center [626, 418] width 362 height 19
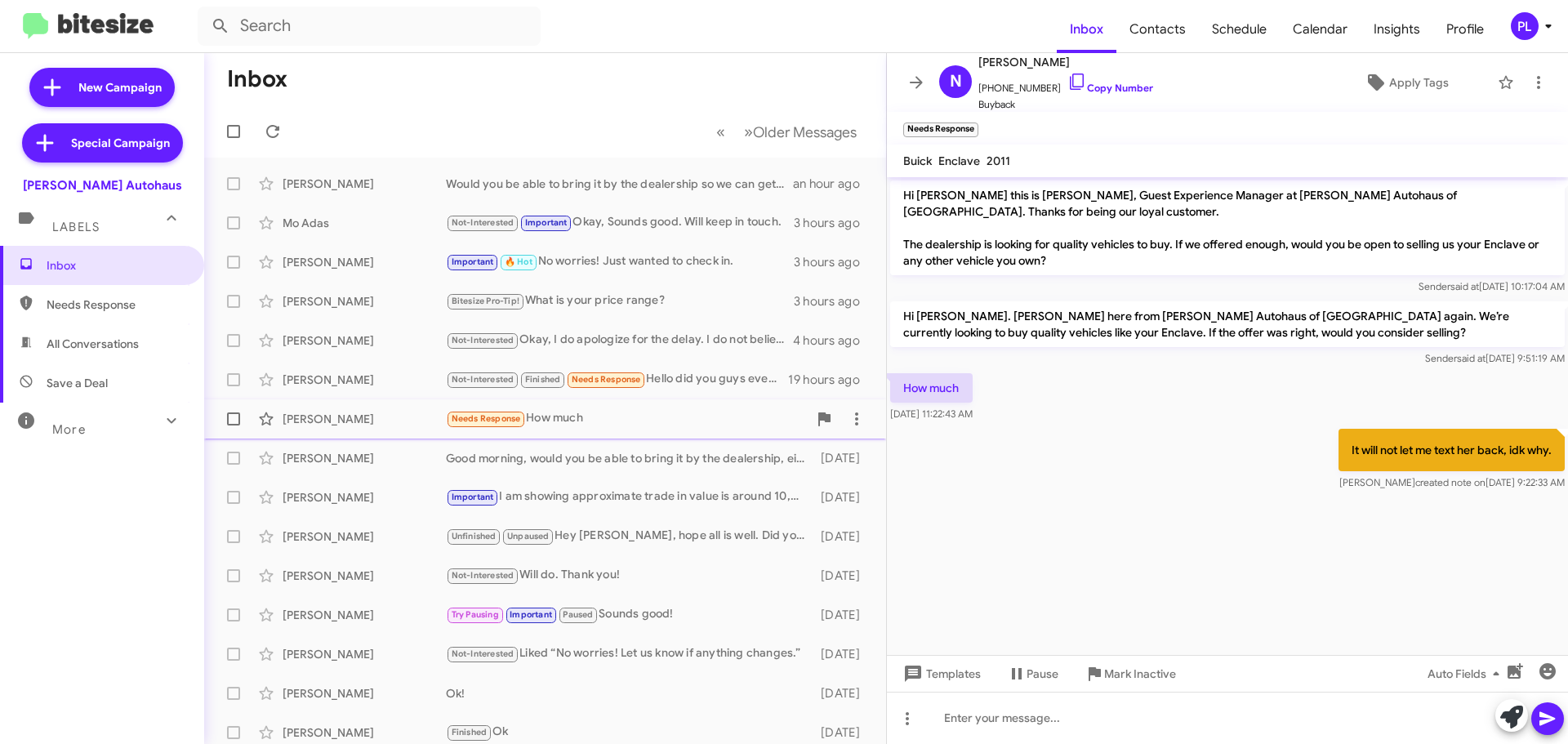
click at [665, 412] on div "Needs Response How much" at bounding box center [626, 418] width 362 height 19
click at [647, 604] on div "Emily Dailey Try Pausing Important Paused Sounds good! 5 days ago" at bounding box center [544, 614] width 655 height 33
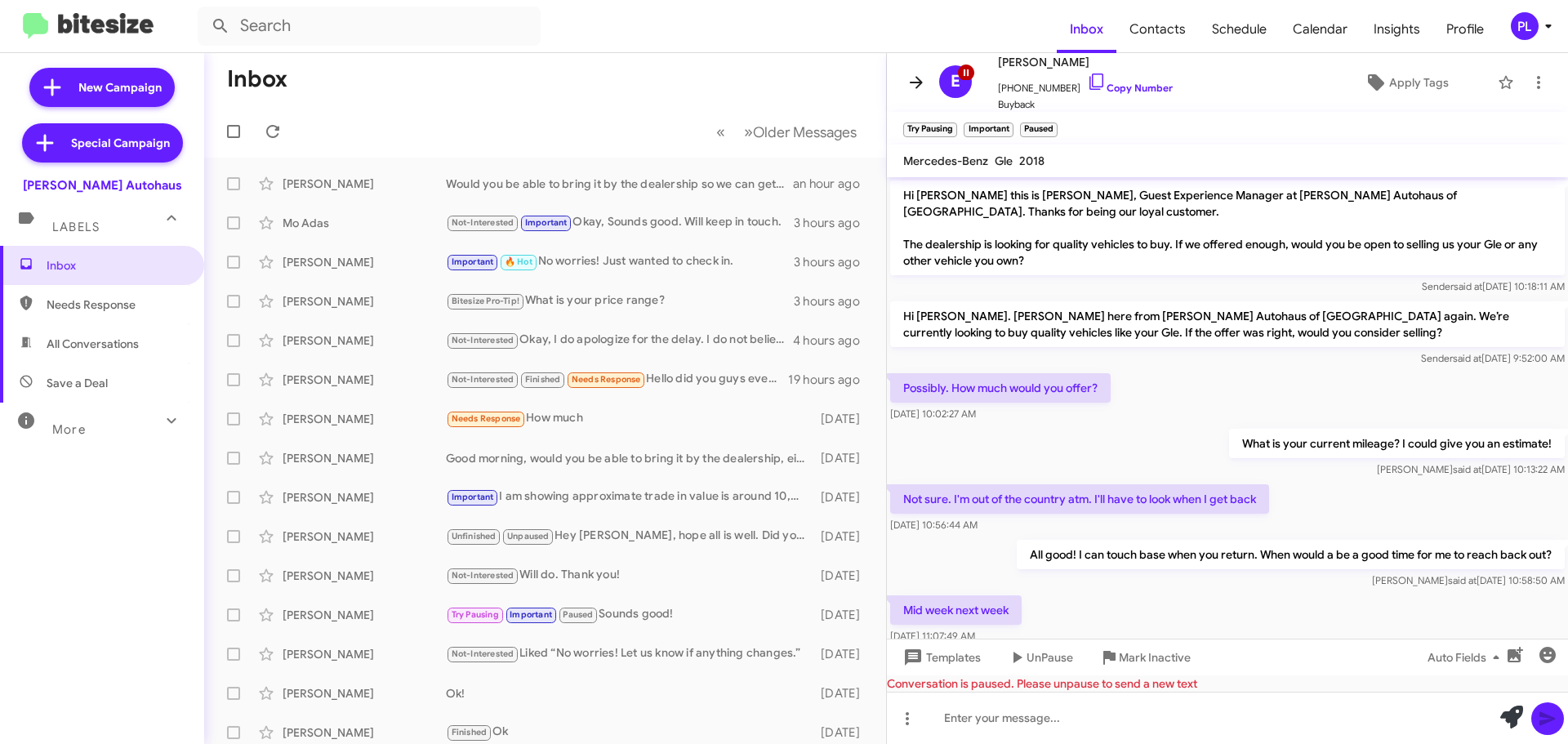
click at [919, 84] on icon at bounding box center [916, 83] width 20 height 20
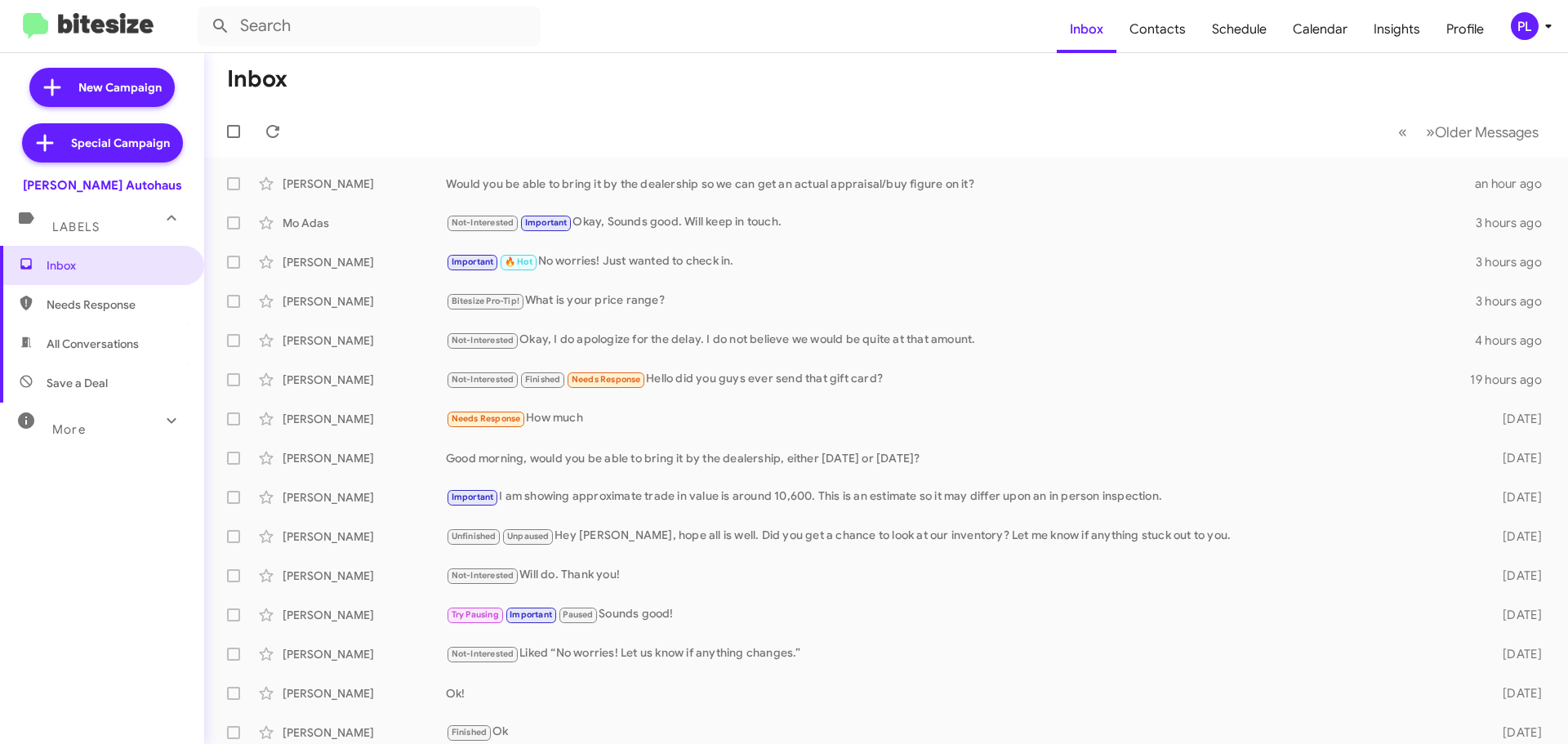
click at [1545, 25] on icon at bounding box center [1548, 27] width 5 height 4
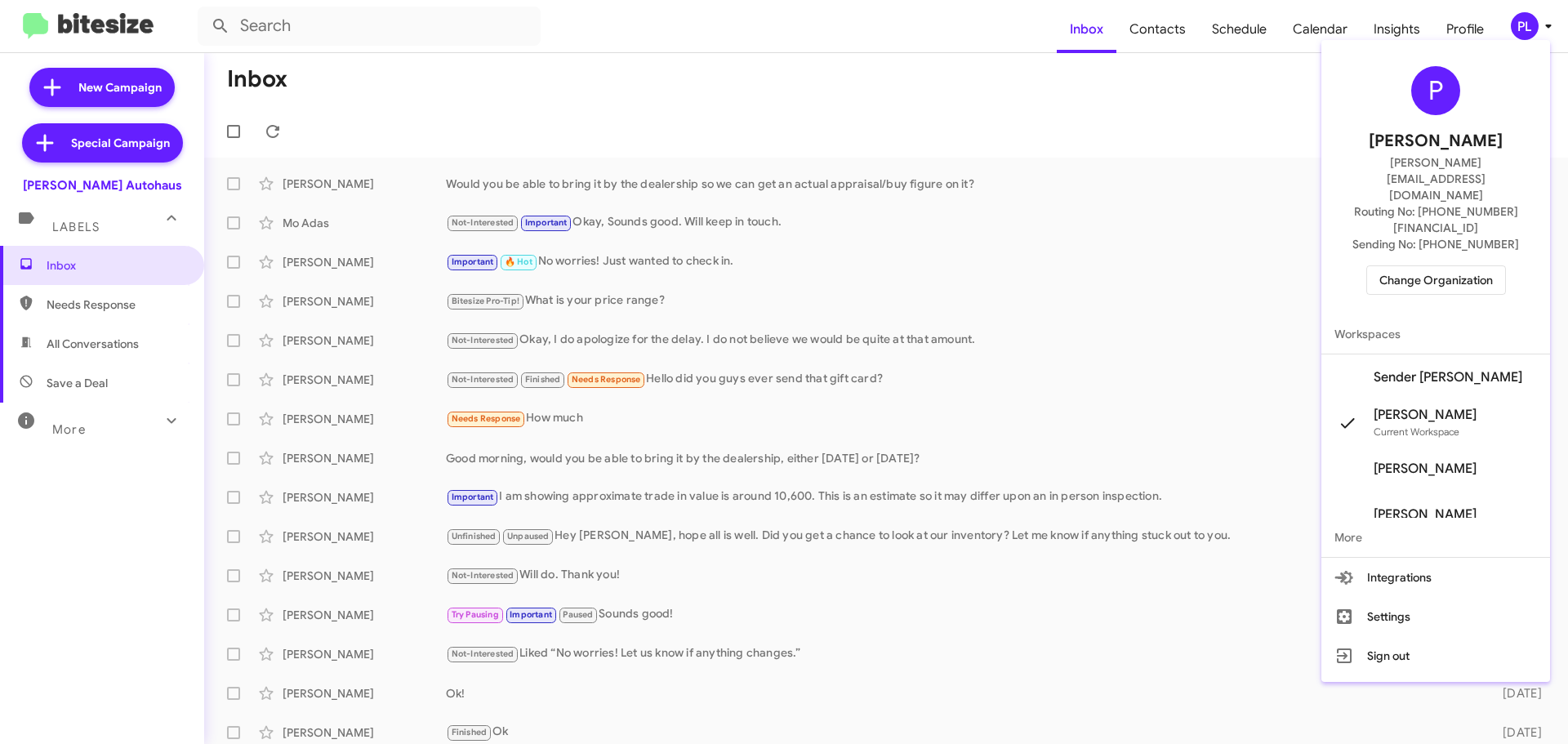
click at [1415, 266] on span "Change Organization" at bounding box center [1436, 279] width 114 height 28
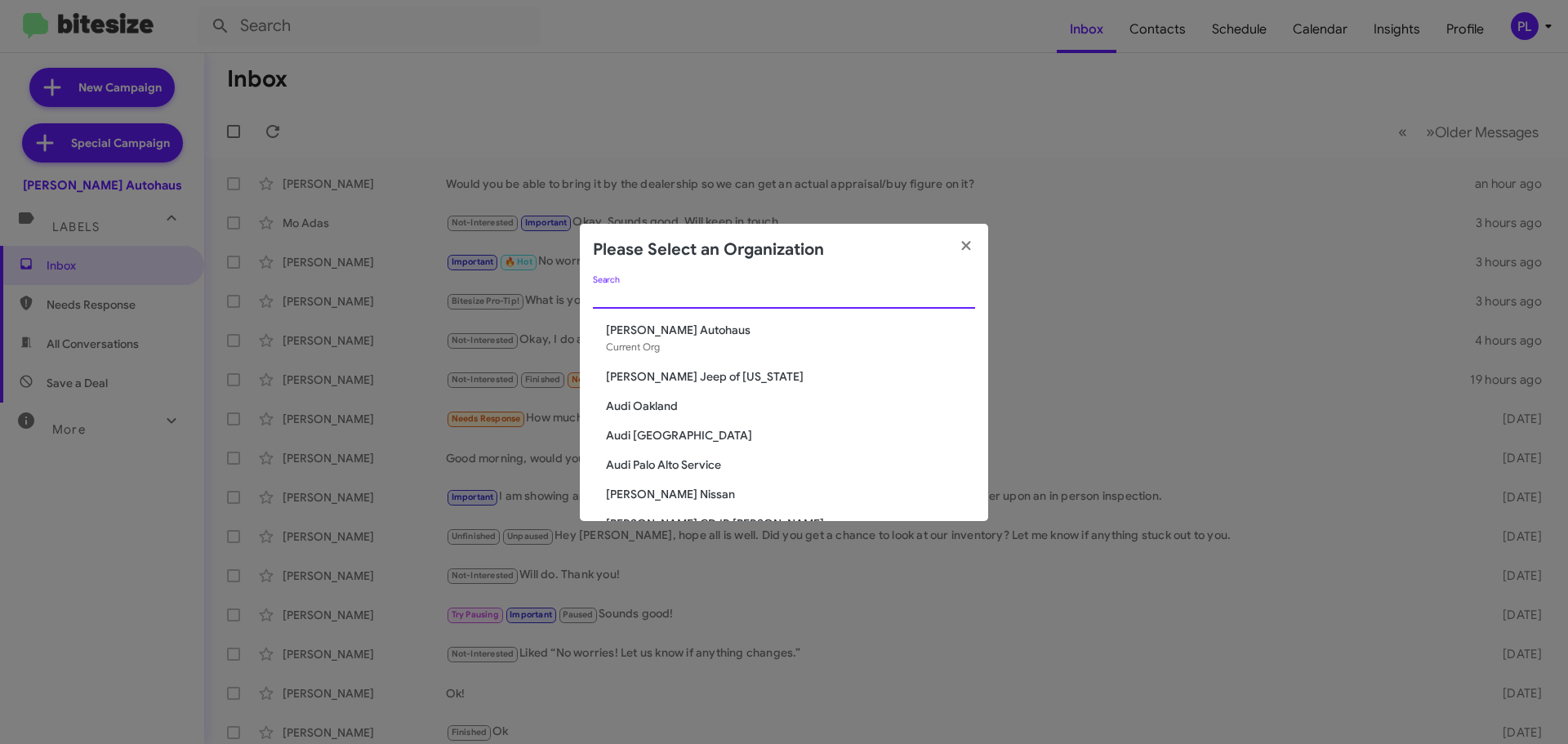
click at [679, 297] on input "Search" at bounding box center [784, 296] width 382 height 13
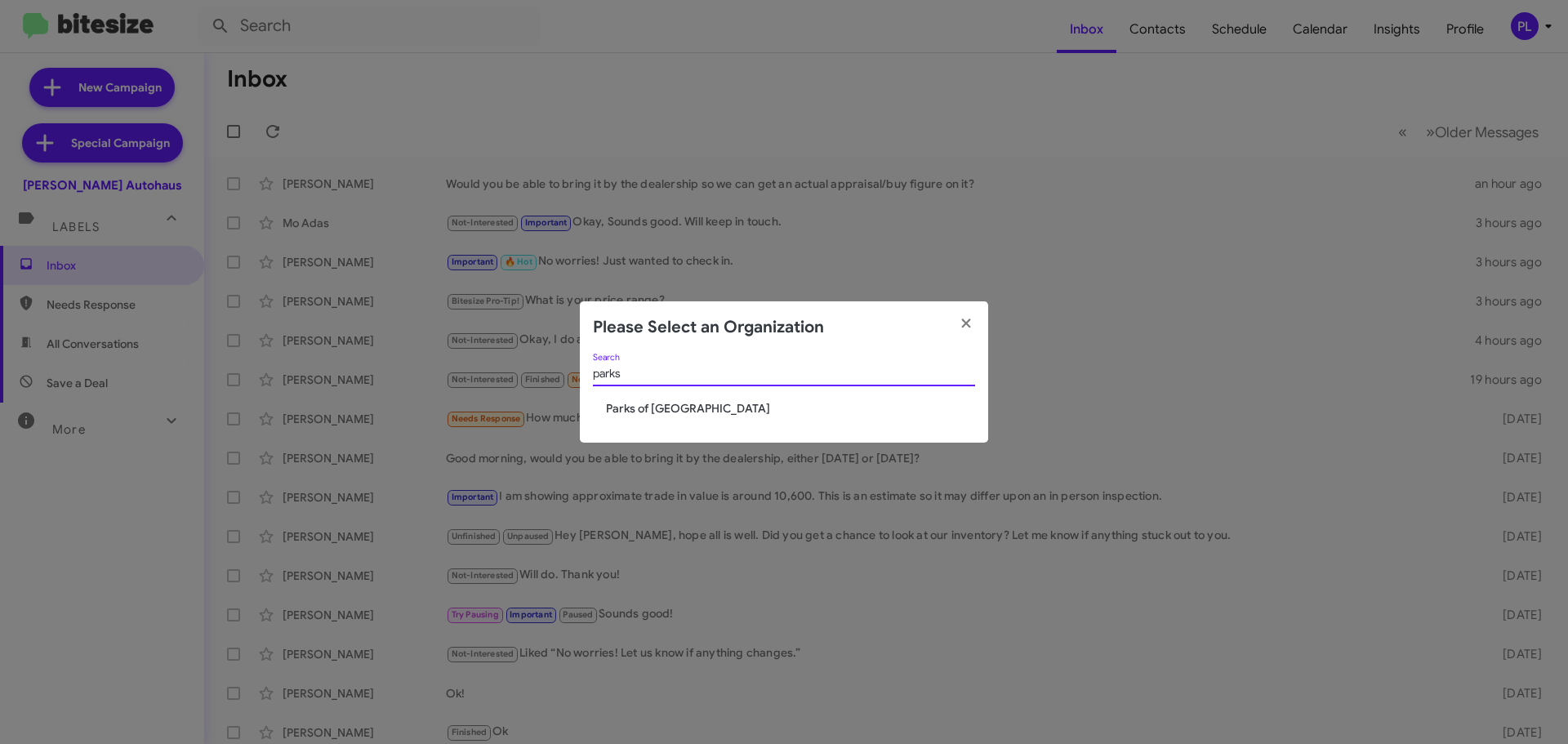
type input "parks"
click at [665, 411] on span "Parks of [GEOGRAPHIC_DATA]" at bounding box center [790, 408] width 369 height 16
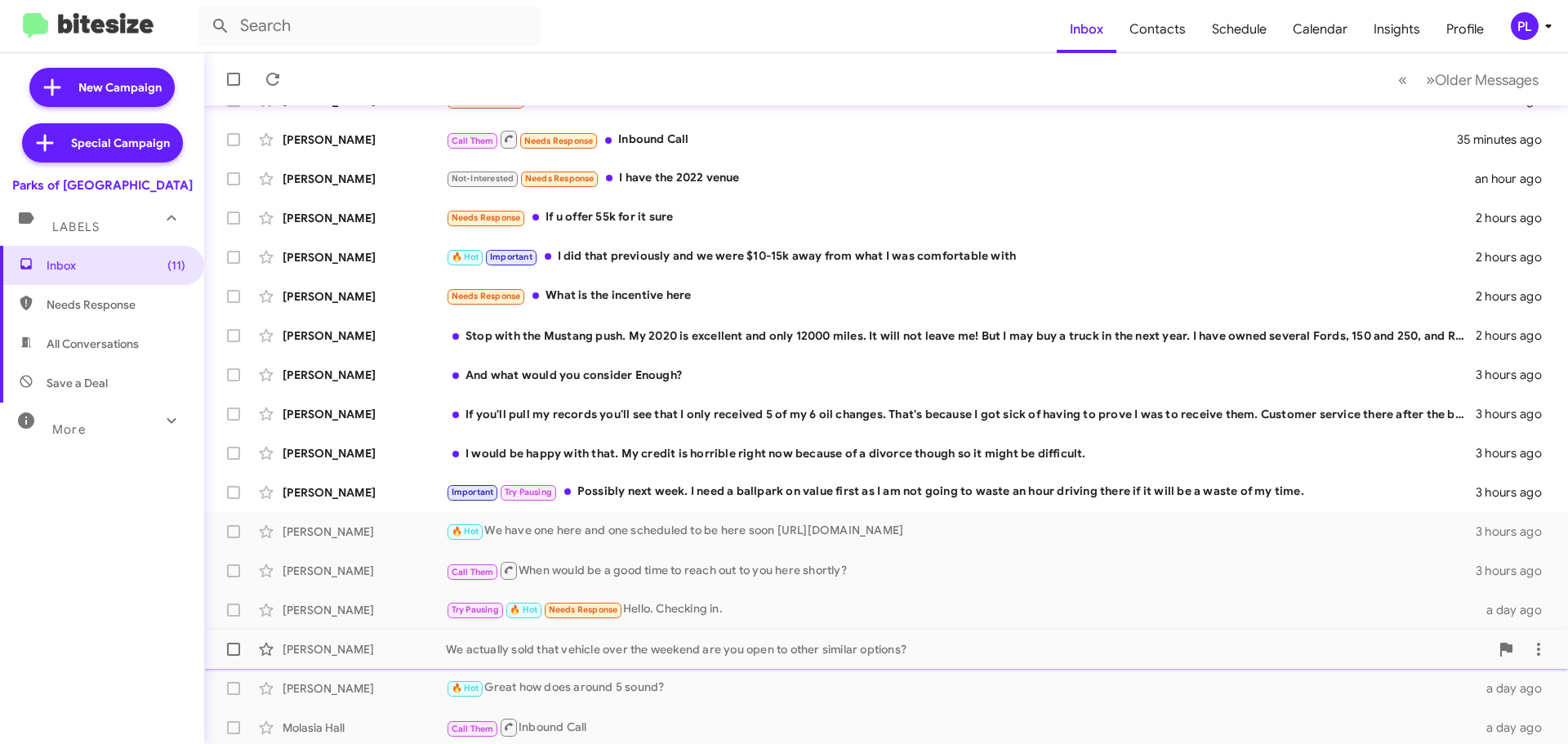
scroll to position [164, 0]
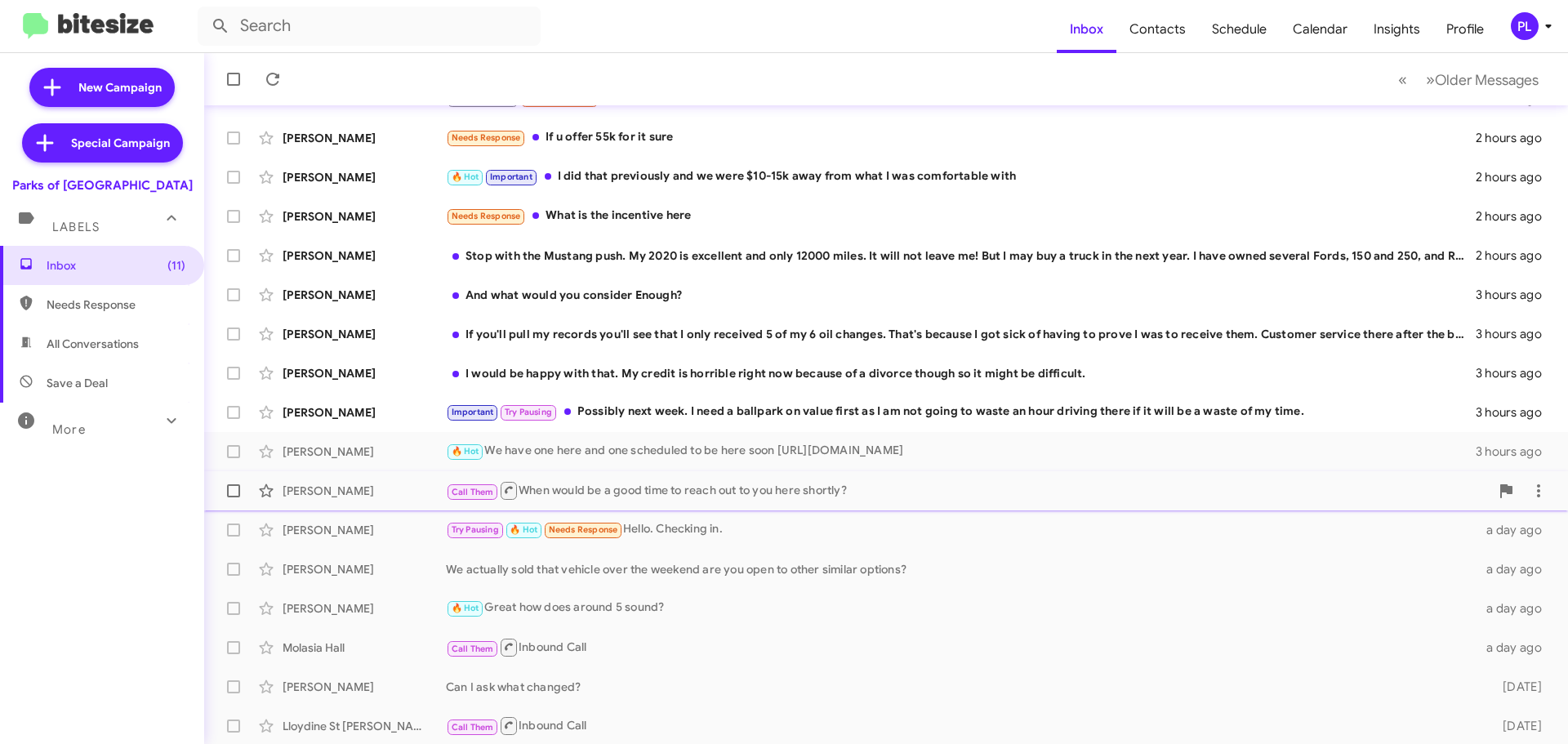
click at [673, 492] on div "Call Them When would be a good time to reach out to you here shortly?" at bounding box center [968, 490] width 1044 height 20
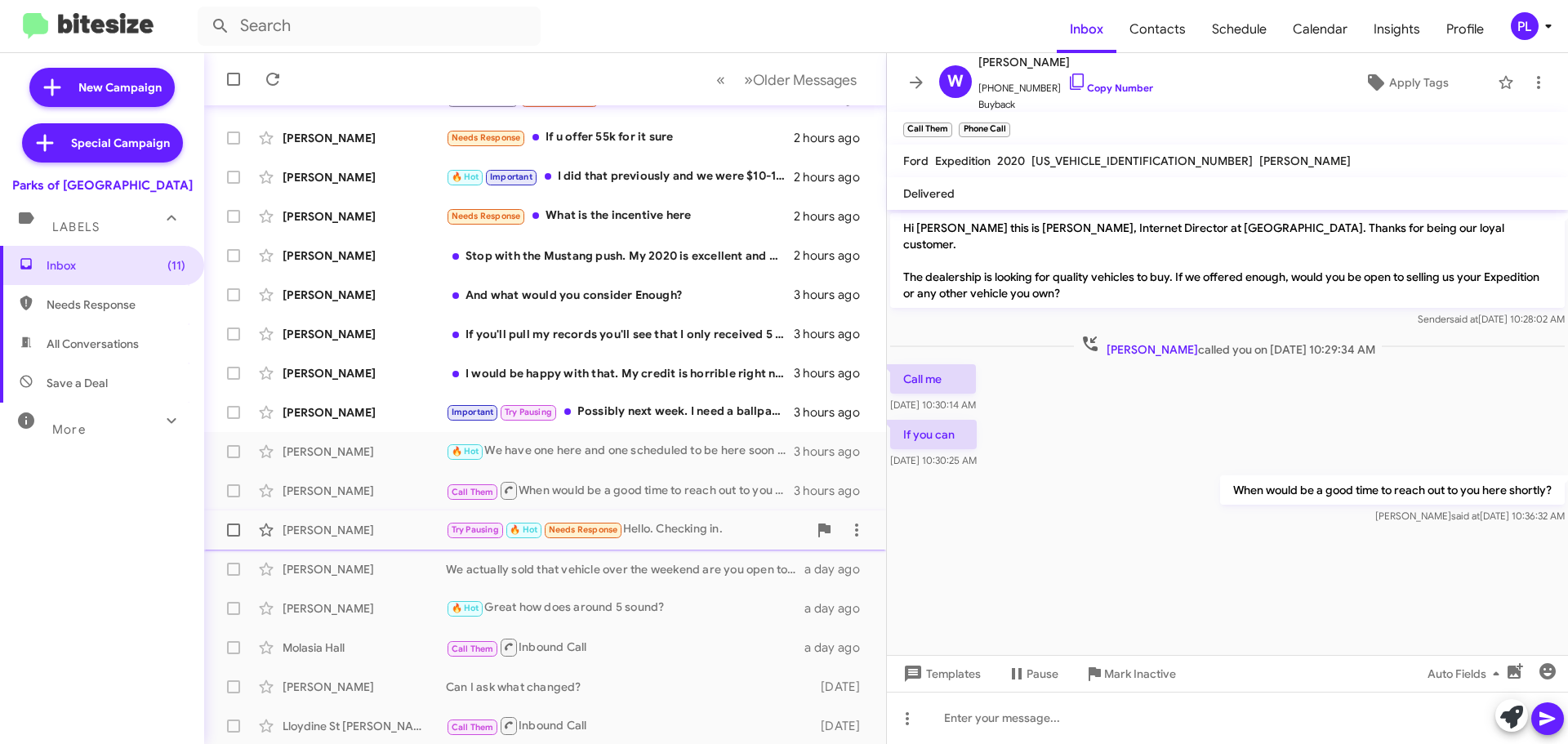
click at [720, 521] on div "Try Pausing 🔥 Hot Needs Response Hello. Checking in." at bounding box center [626, 529] width 362 height 19
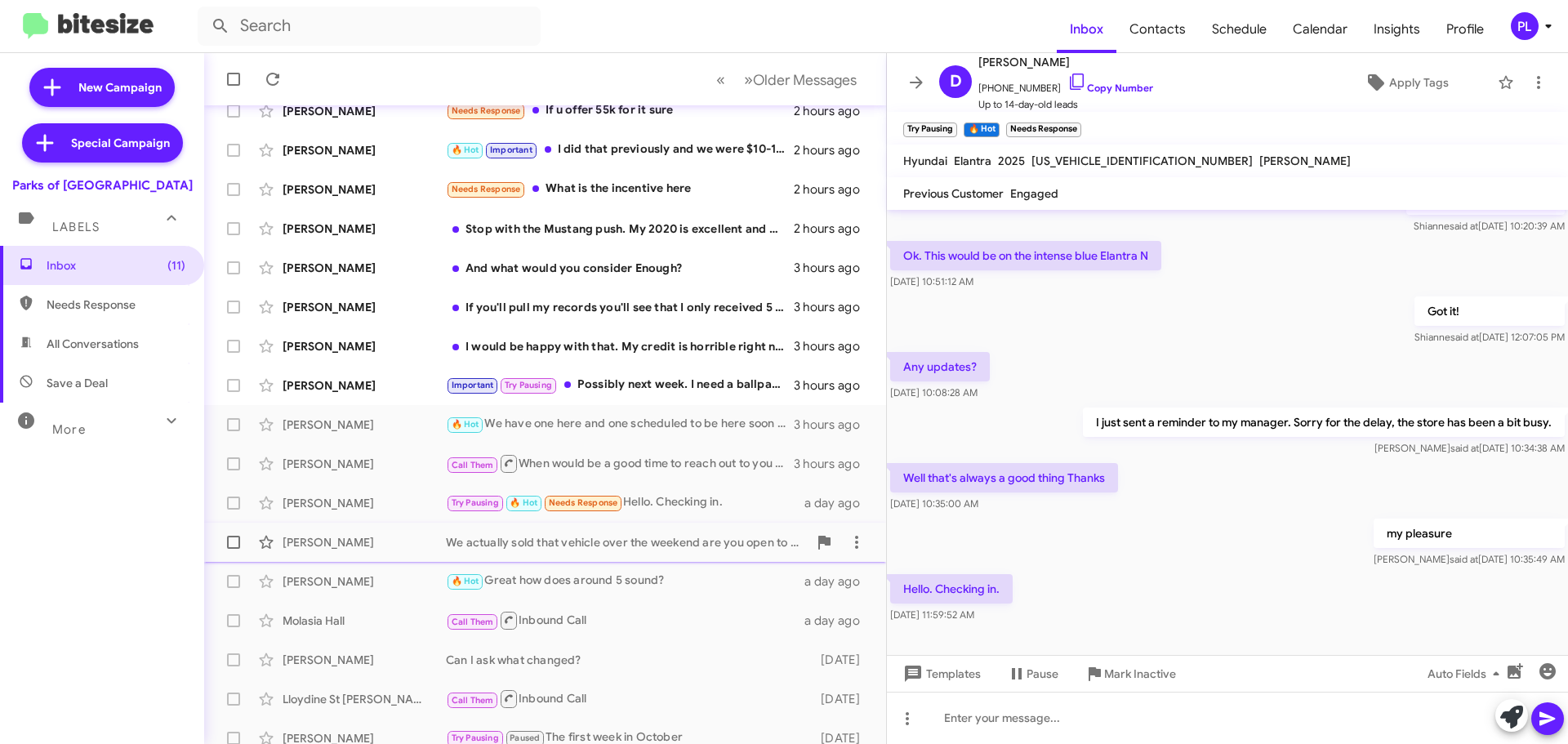
scroll to position [204, 0]
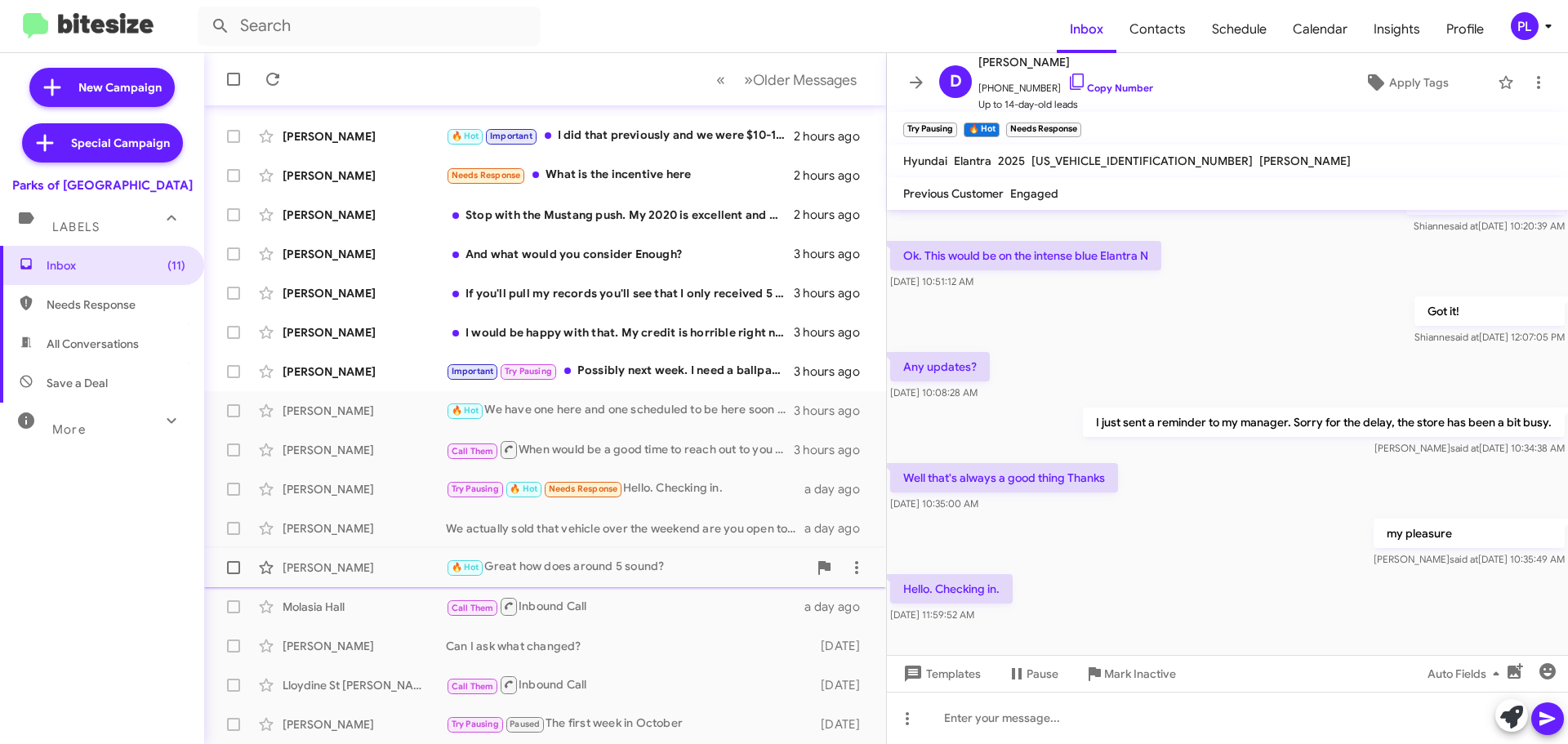
click at [601, 572] on div "🔥 Hot Great how does around 5 sound?" at bounding box center [626, 566] width 362 height 19
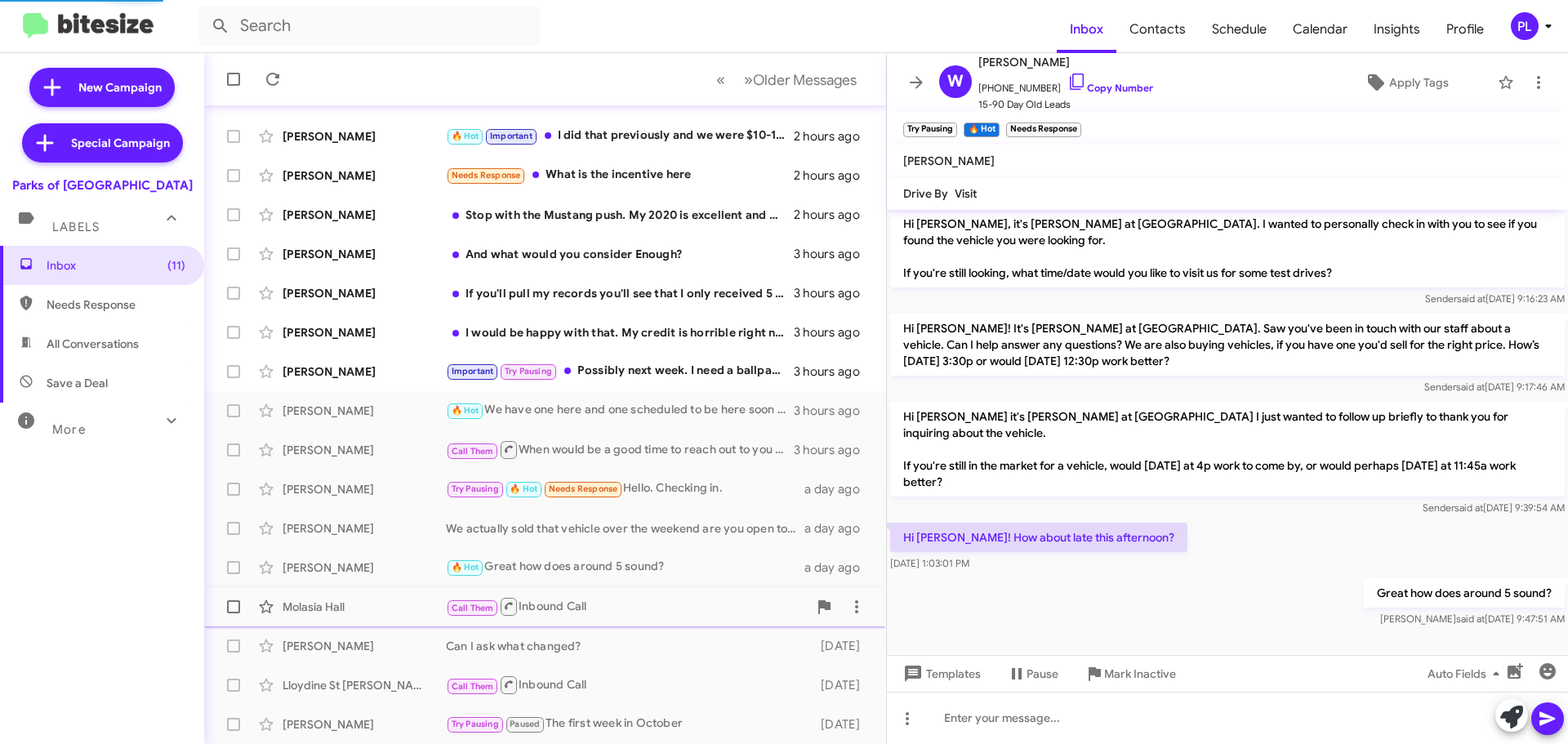
click at [578, 615] on div "Call Them Inbound Call" at bounding box center [626, 605] width 362 height 20
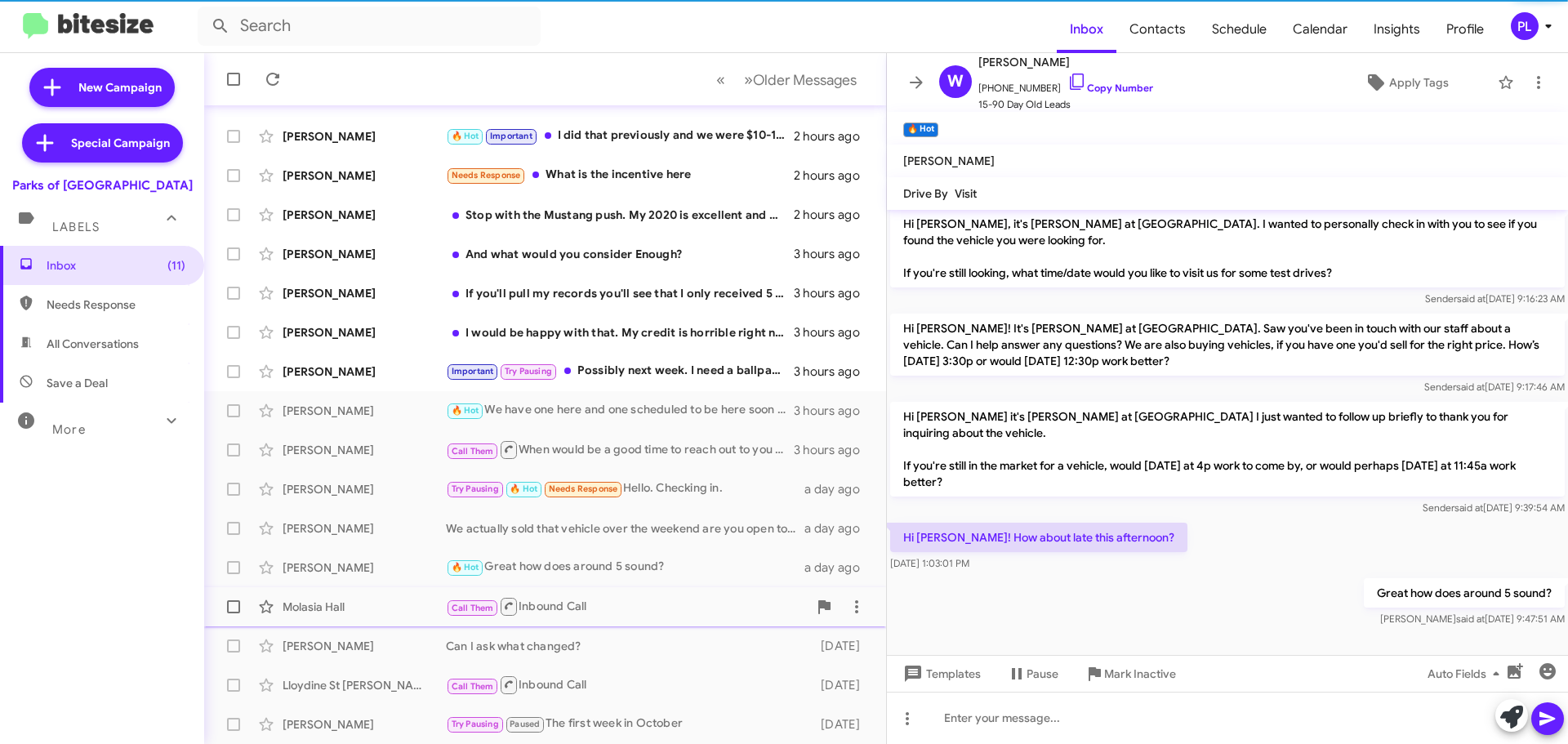
scroll to position [40, 0]
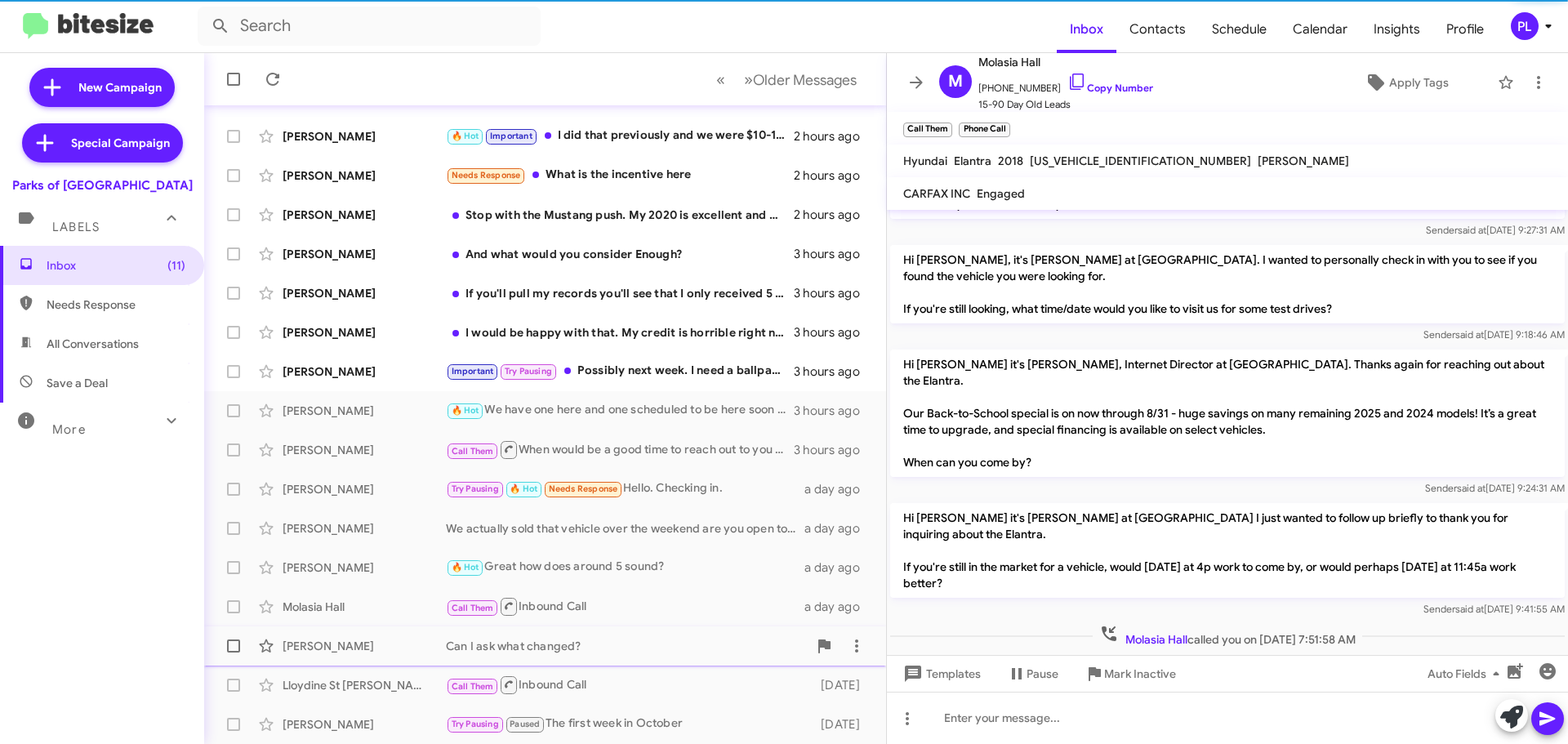
click at [575, 649] on div "Can I ask what changed?" at bounding box center [626, 645] width 362 height 16
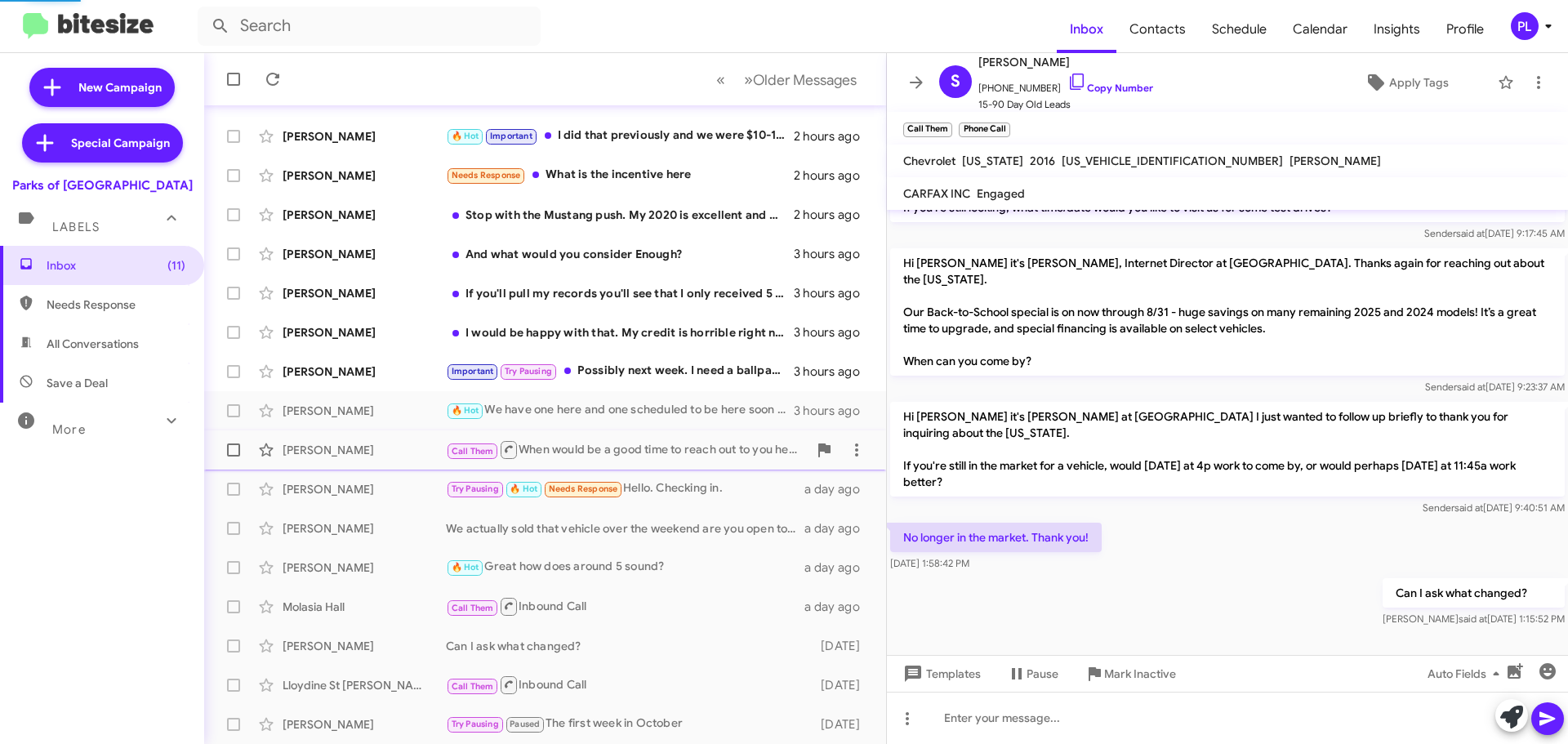
scroll to position [108, 0]
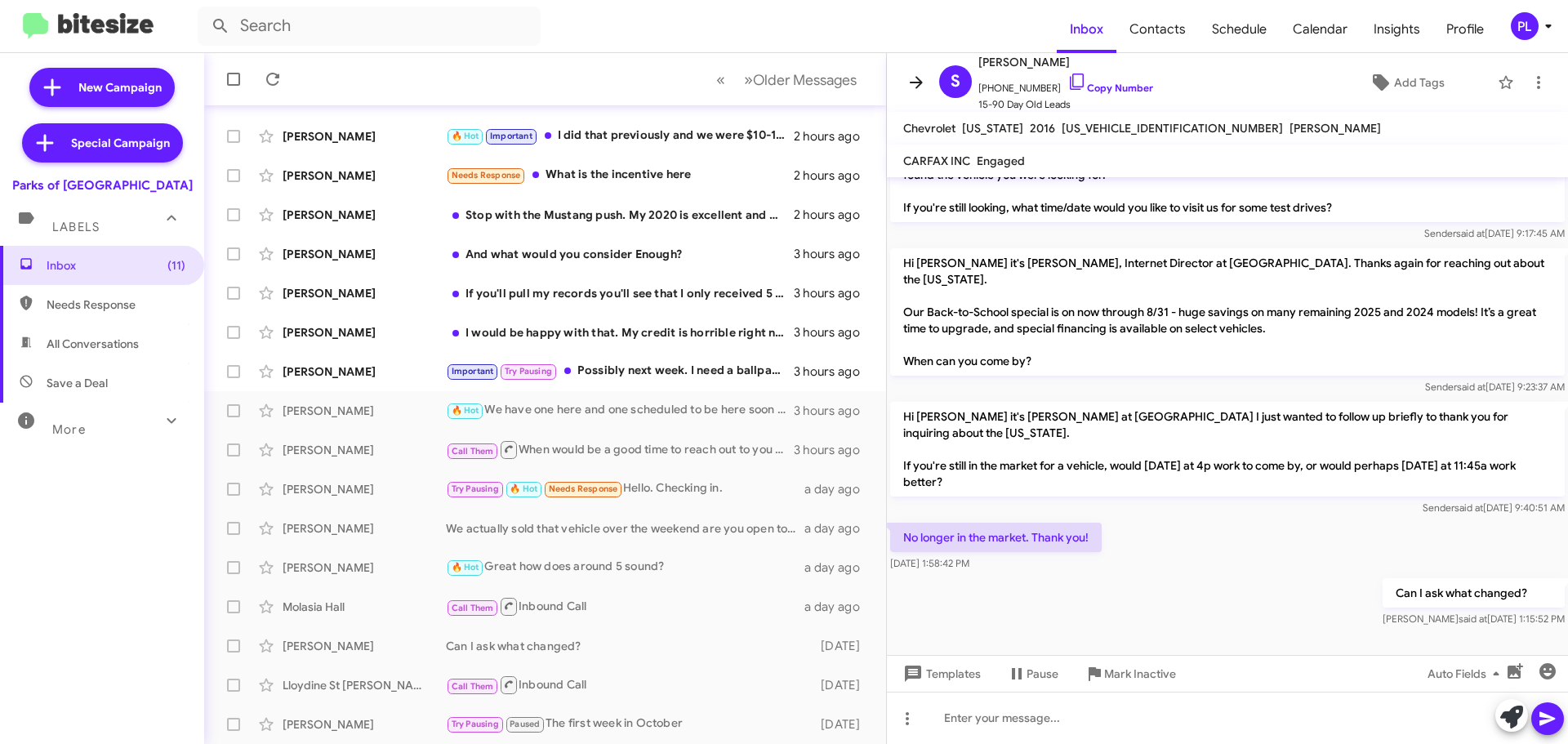
click at [911, 81] on icon at bounding box center [916, 83] width 20 height 20
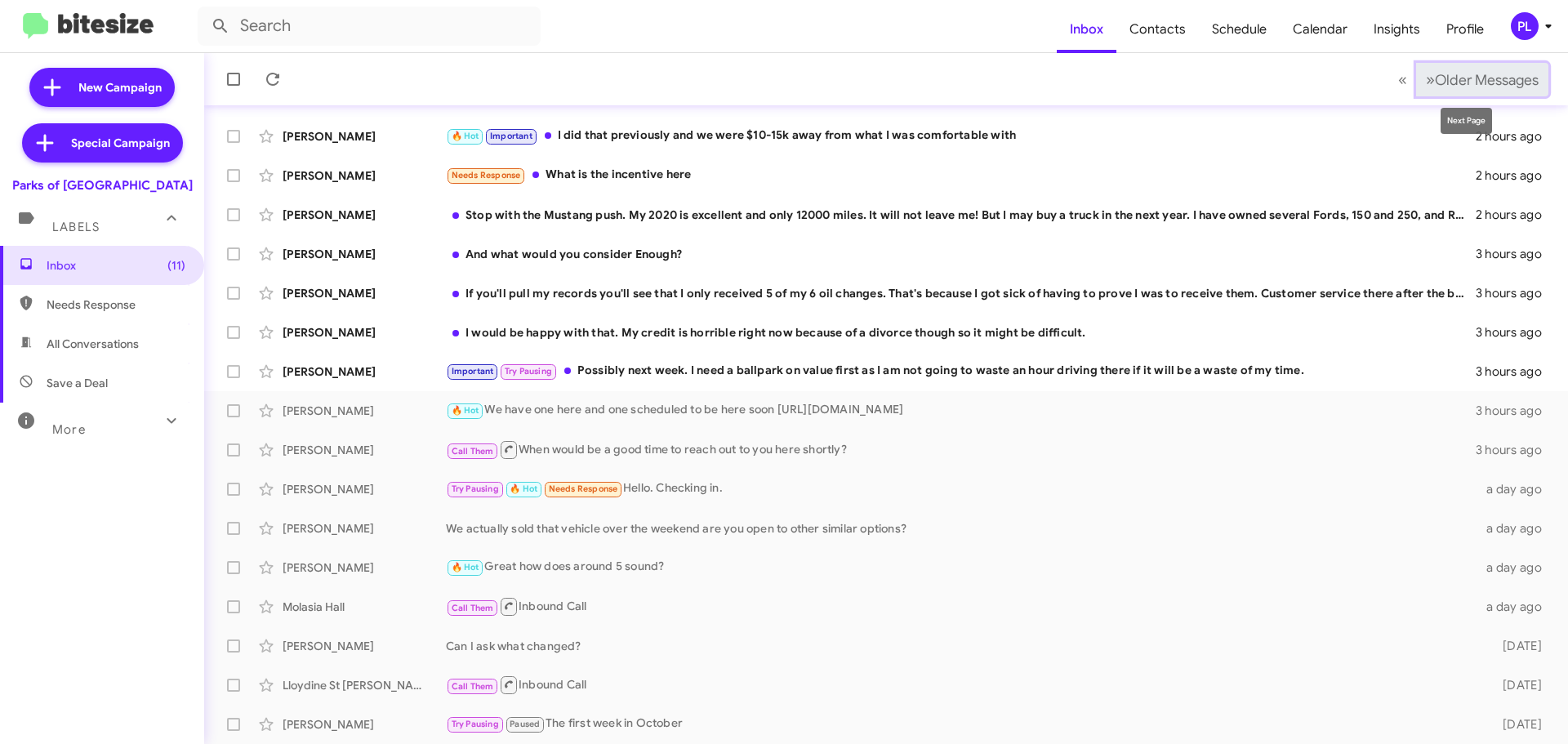
click at [1481, 82] on span "Older Messages" at bounding box center [1486, 80] width 104 height 18
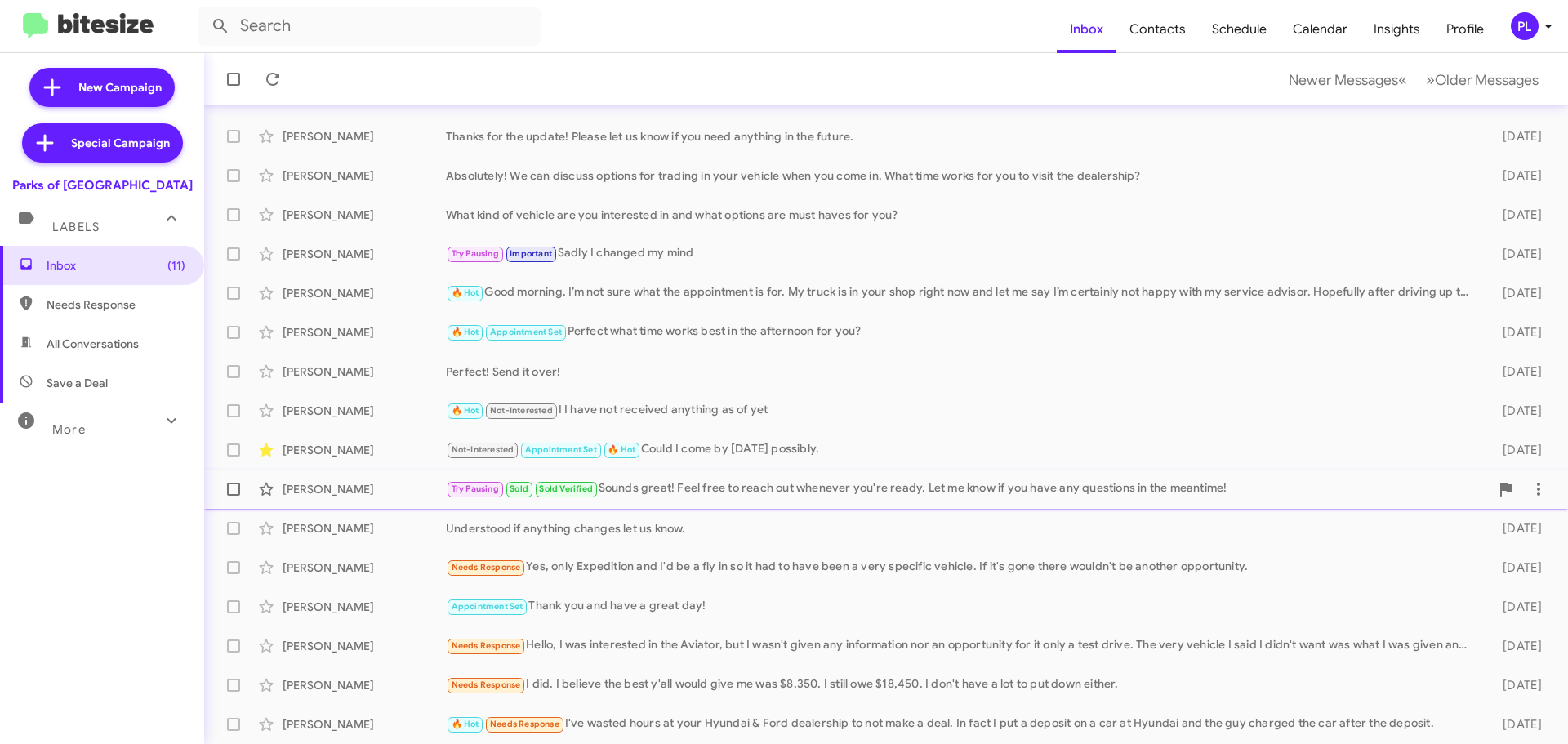
click at [714, 494] on div "Try Pausing Sold Sold Verified Sounds great! Feel free to reach out whenever yo…" at bounding box center [968, 488] width 1044 height 19
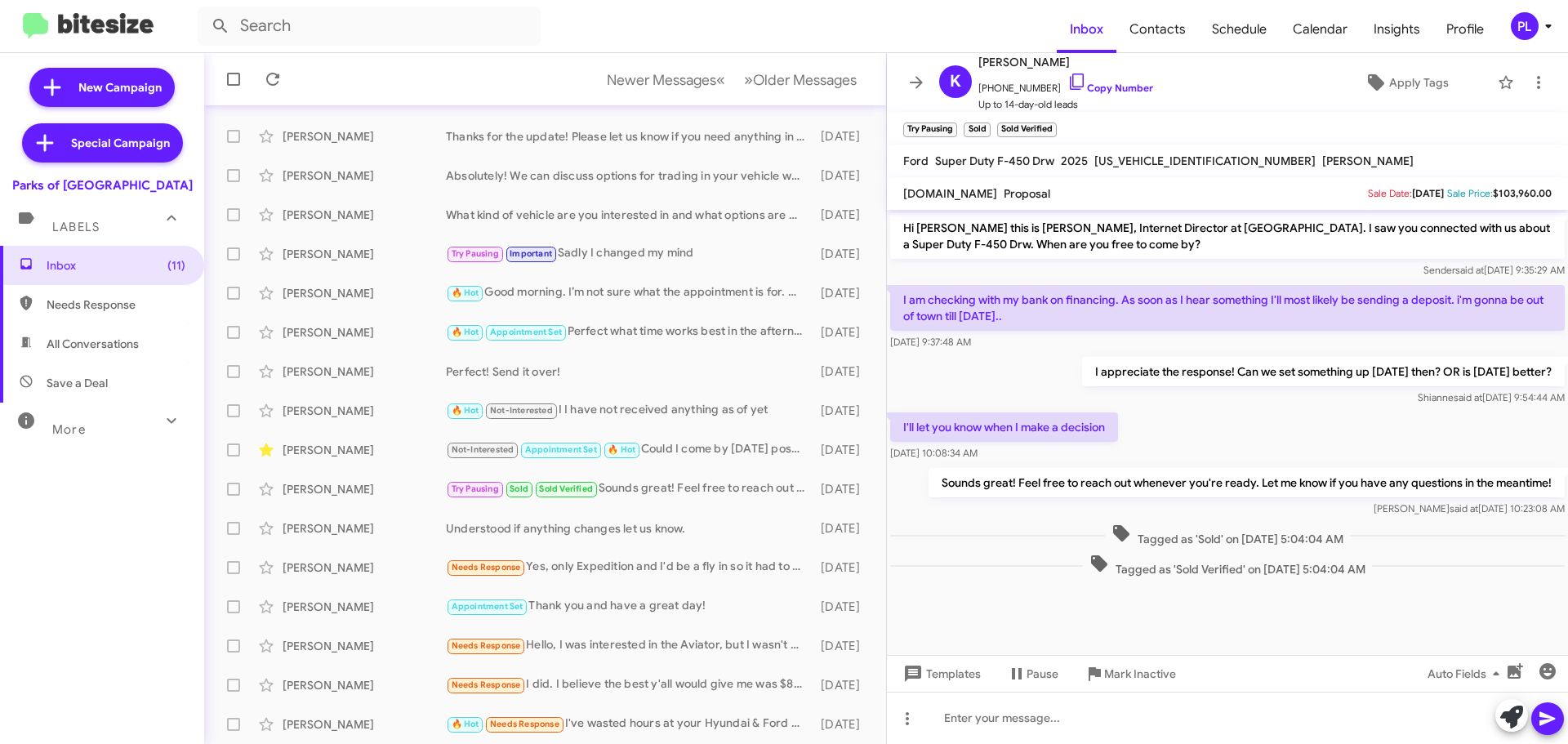
click at [1073, 614] on cdk-virtual-scroll-viewport "Hi [PERSON_NAME] this is [PERSON_NAME], Internet Director at [GEOGRAPHIC_DATA].…" at bounding box center [1227, 432] width 681 height 444
click at [920, 76] on icon at bounding box center [916, 83] width 20 height 20
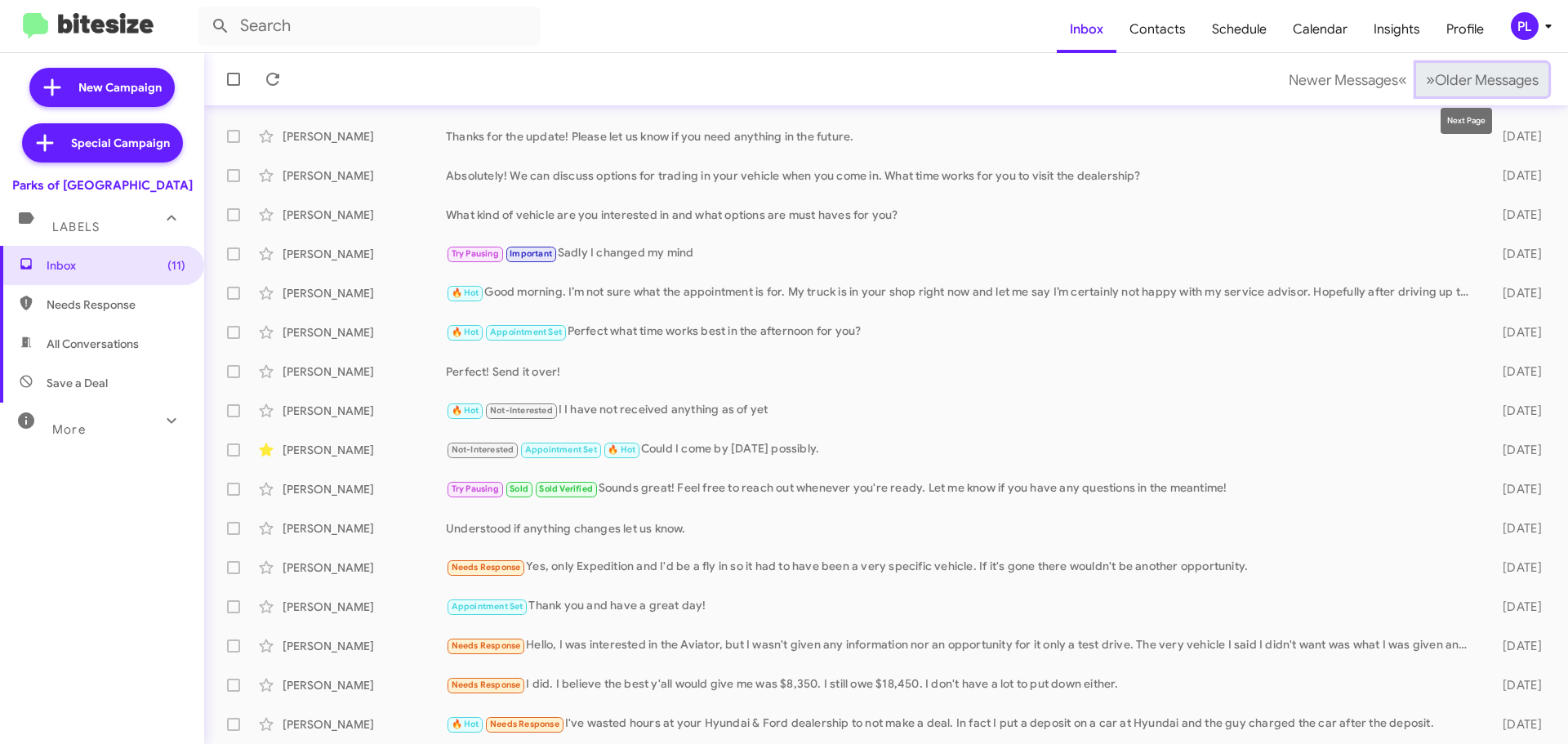
click at [1478, 78] on span "Older Messages" at bounding box center [1486, 80] width 104 height 18
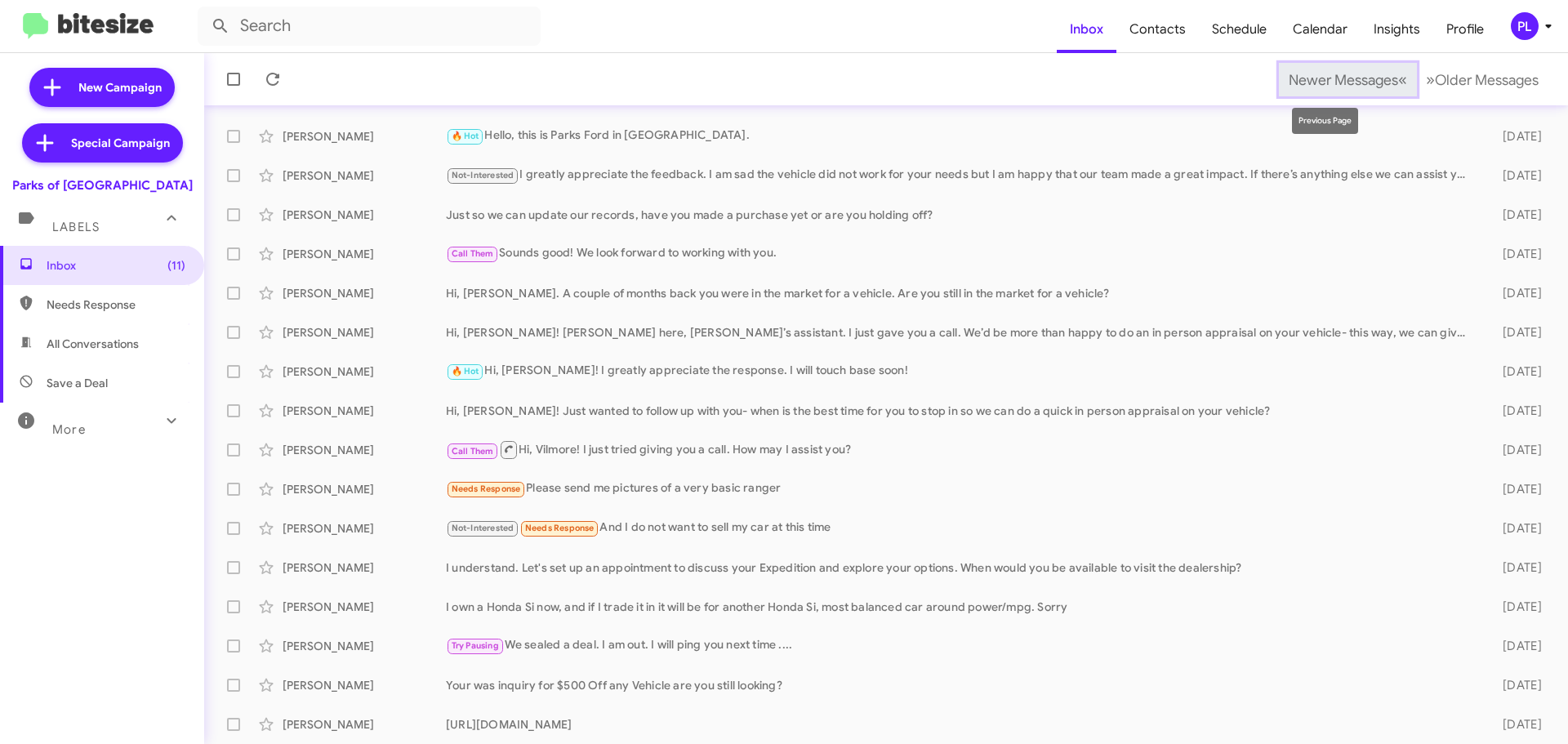
click at [1325, 73] on span "Newer Messages" at bounding box center [1343, 80] width 109 height 18
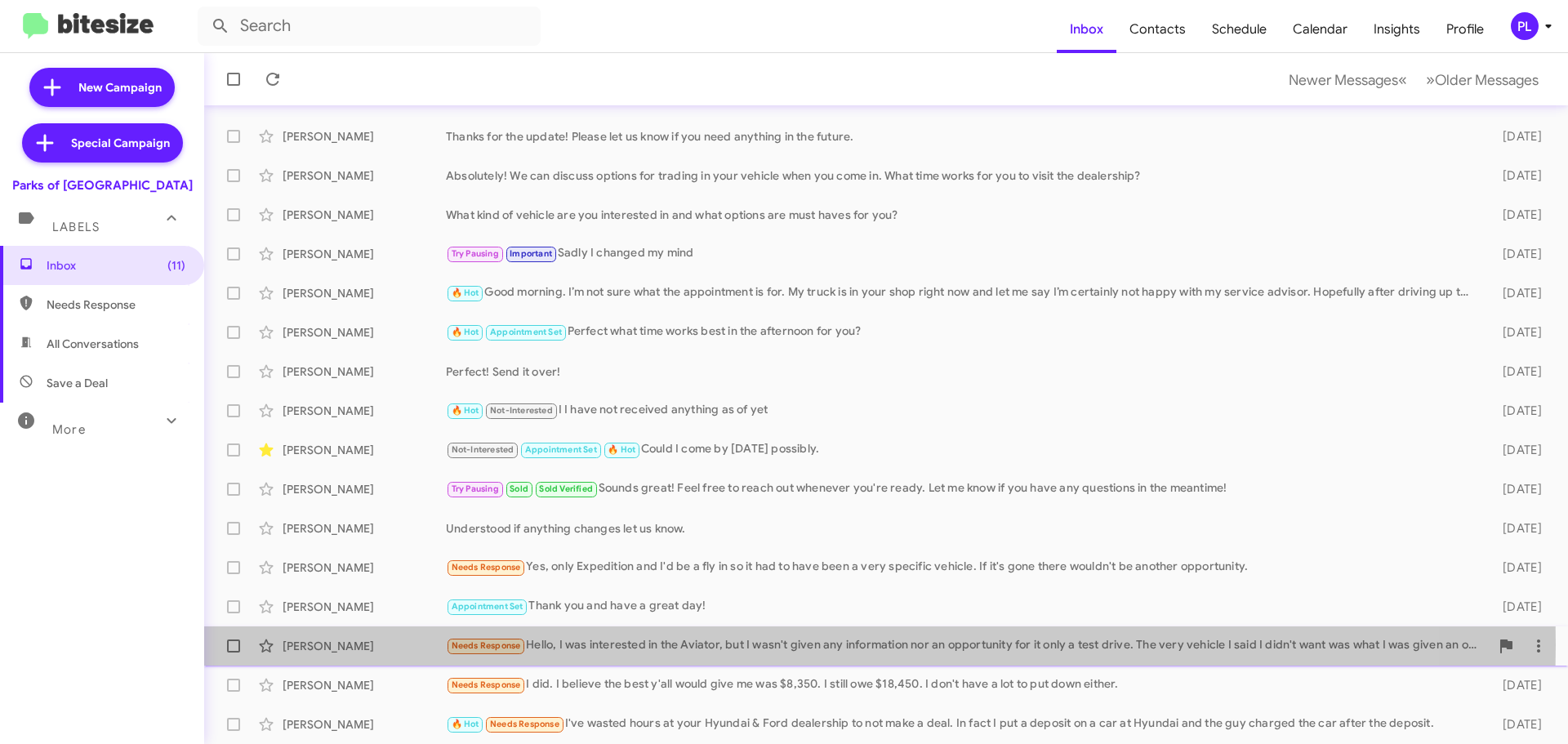
click at [667, 644] on div "Needs Response Hello, I was interested in the Aviator, but I wasn't given any i…" at bounding box center [968, 644] width 1044 height 19
